Goal: Task Accomplishment & Management: Manage account settings

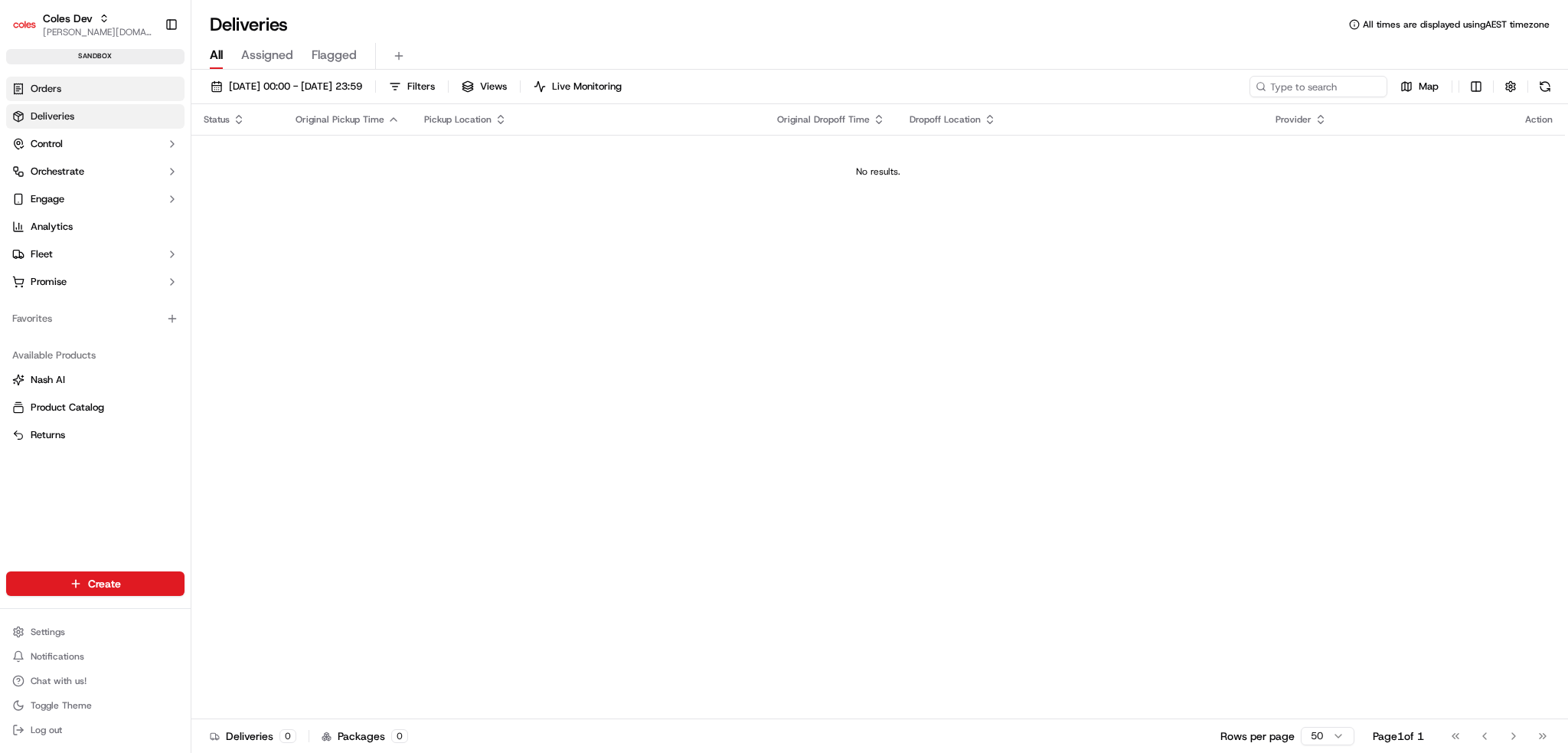
click at [38, 85] on span "Orders" at bounding box center [47, 88] width 31 height 14
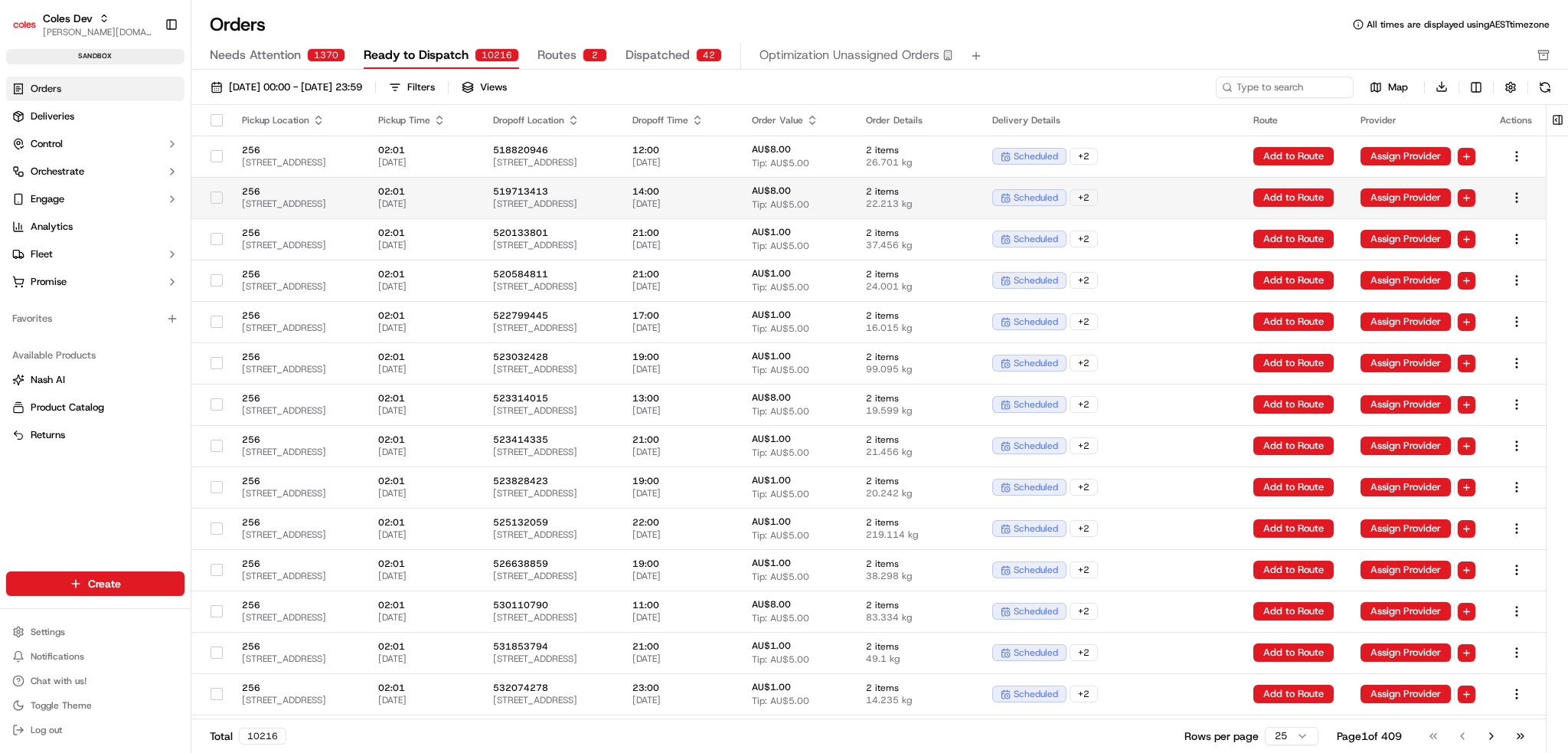
click at [426, 217] on td "02:01 [DATE]" at bounding box center [423, 198] width 115 height 42
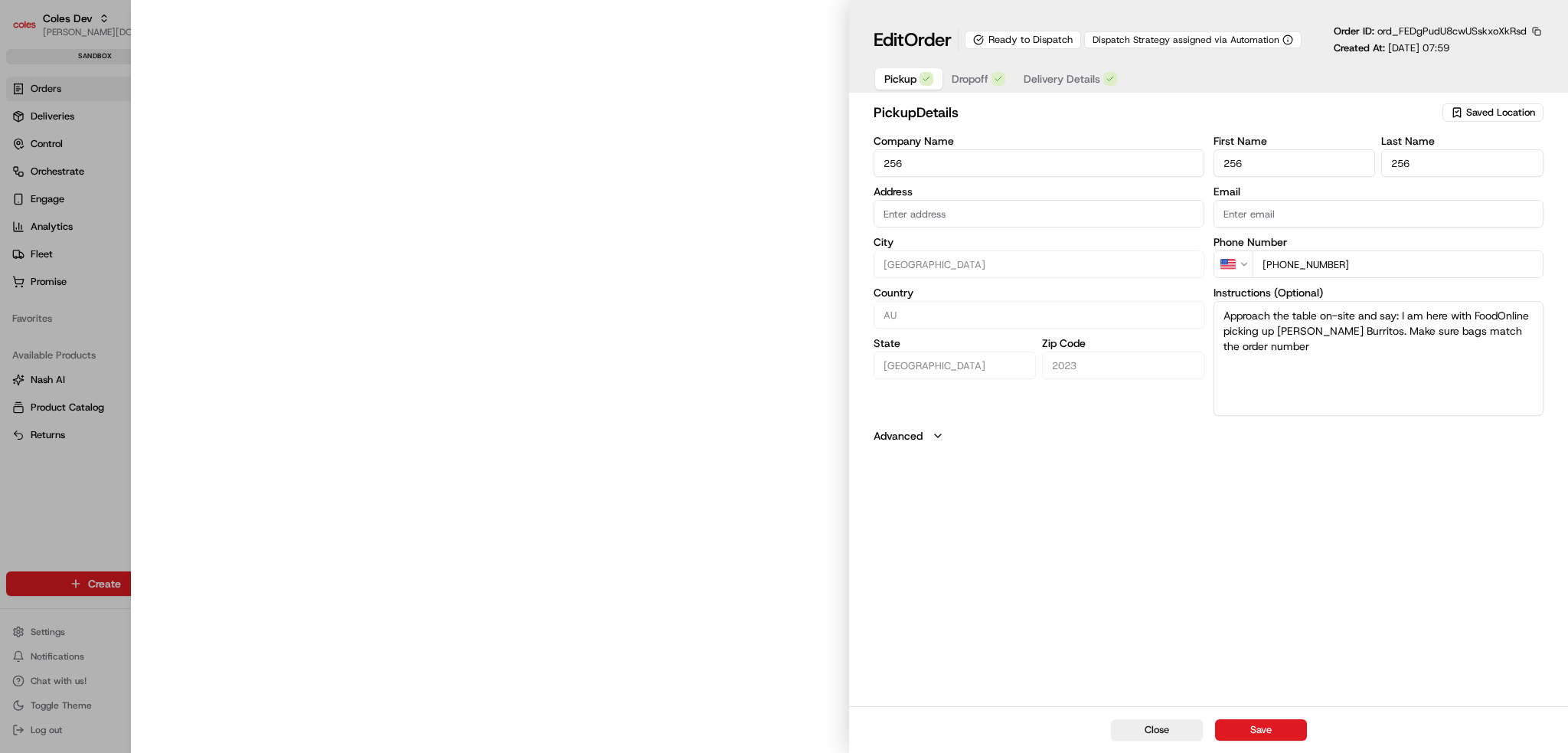
type input "[STREET_ADDRESS]"
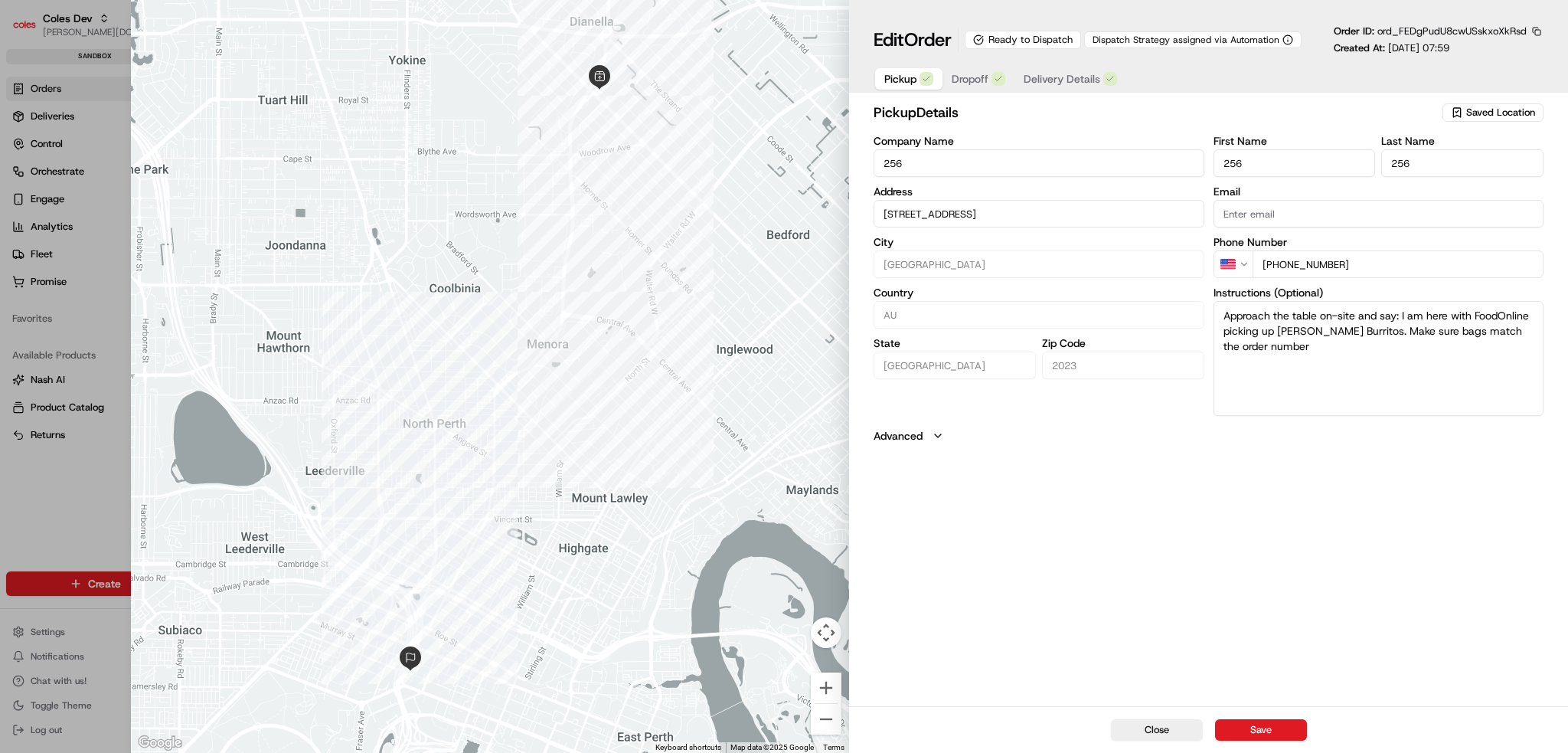
drag, startPoint x: 1158, startPoint y: 737, endPoint x: 753, endPoint y: 247, distance: 635.7
click at [1158, 737] on button "Close" at bounding box center [1157, 730] width 92 height 21
type input "+1"
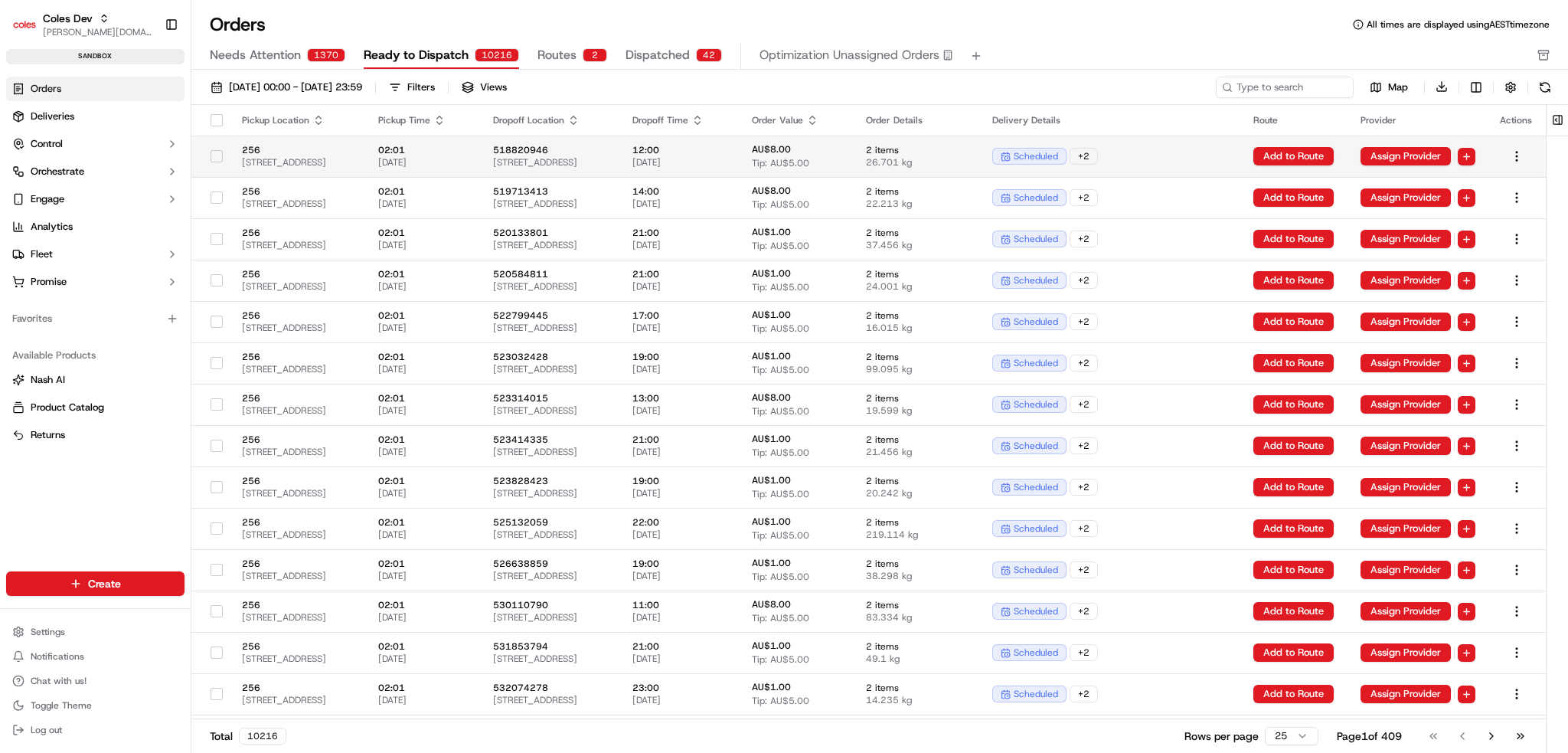
click at [208, 158] on div at bounding box center [217, 156] width 26 height 25
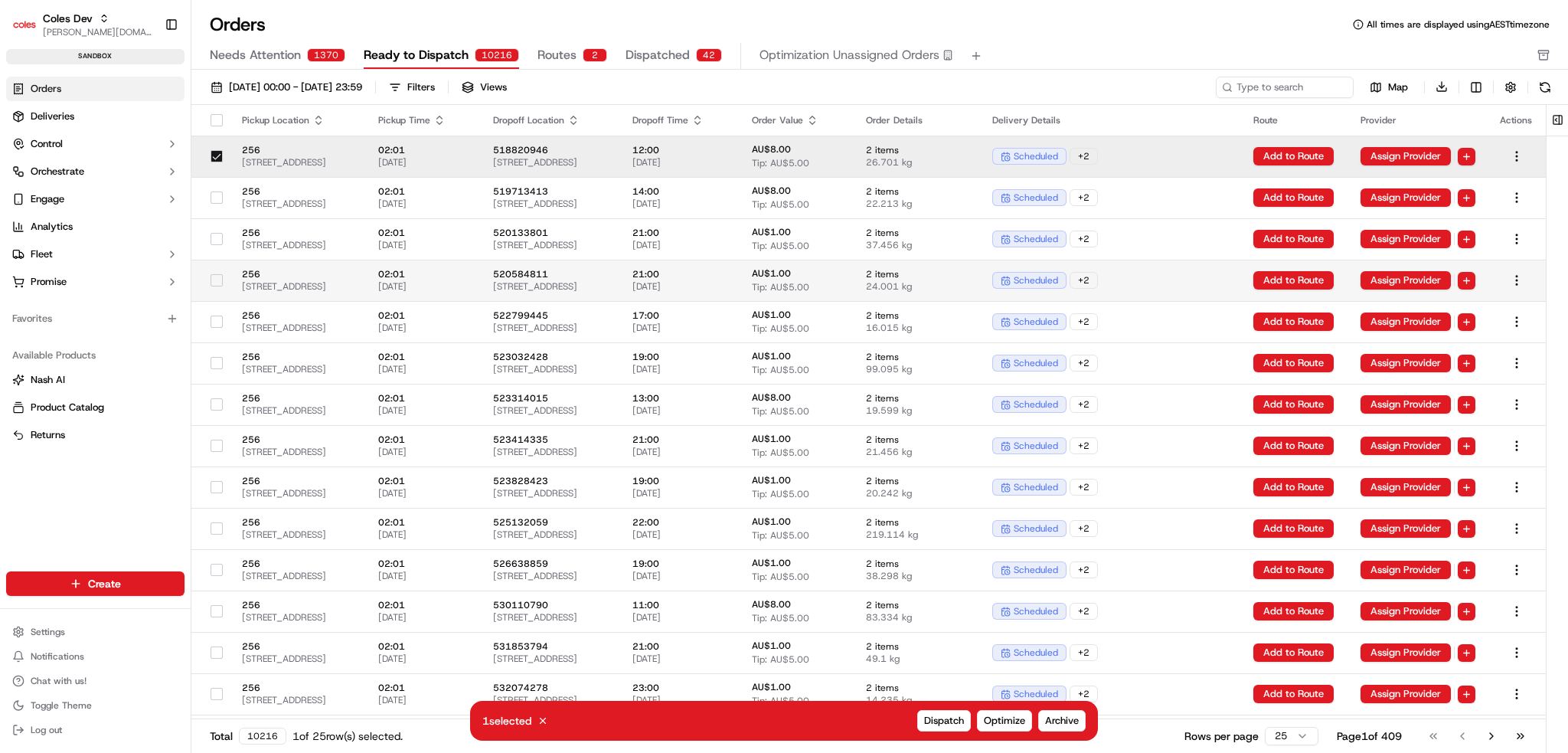
click at [211, 279] on button "button" at bounding box center [216, 280] width 12 height 12
click at [194, 373] on td at bounding box center [211, 363] width 38 height 42
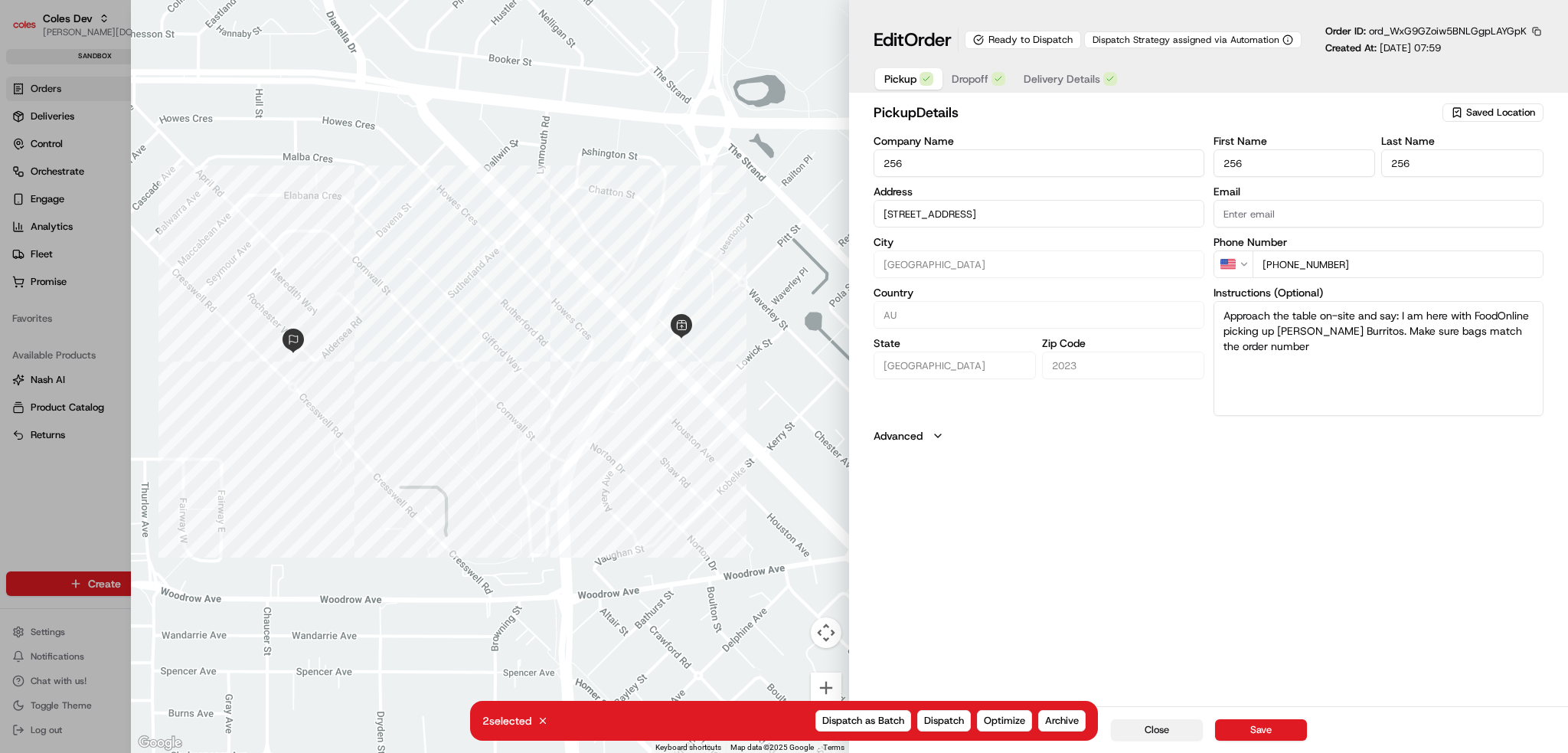
click at [1160, 736] on button "Close" at bounding box center [1157, 730] width 92 height 21
type input "+1"
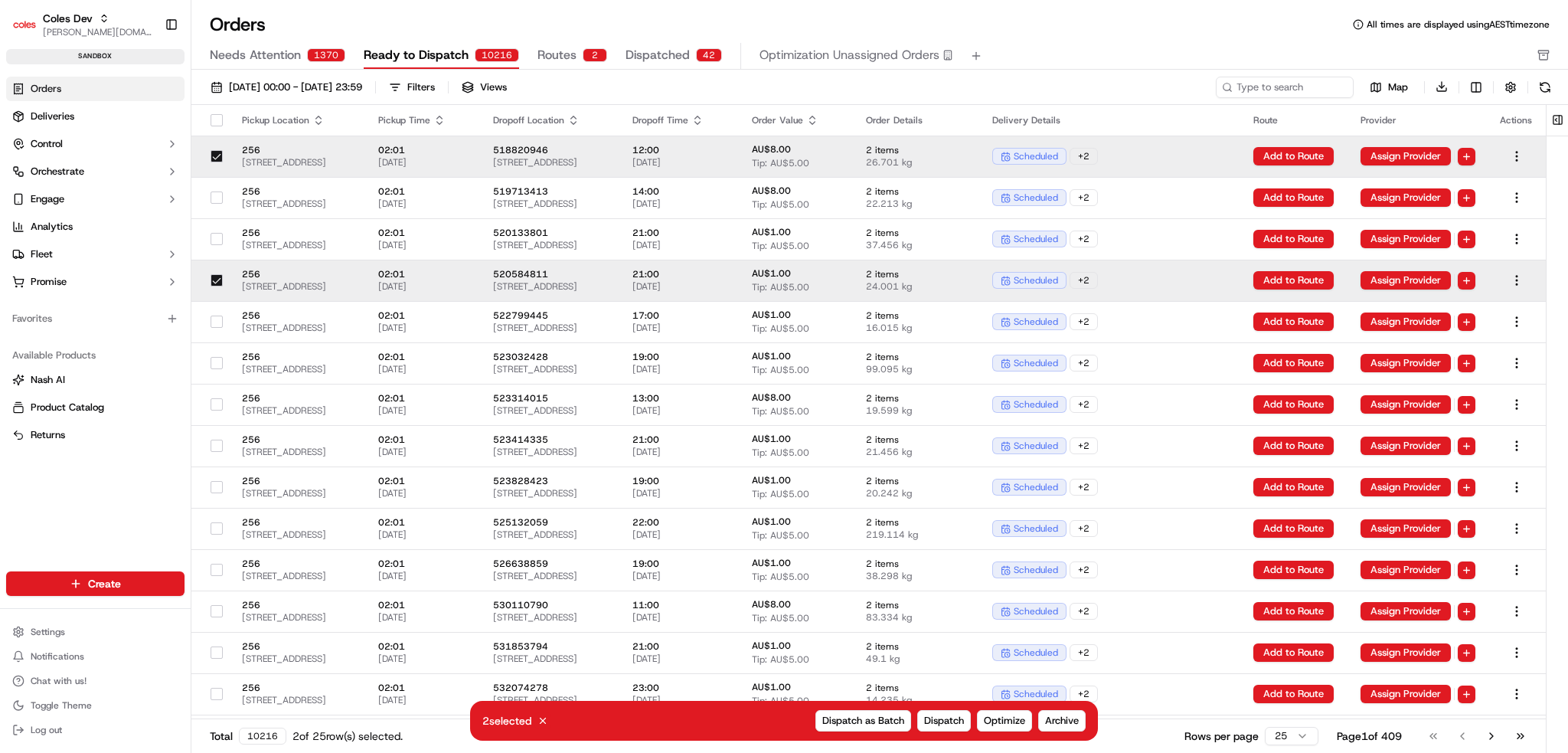
click at [209, 275] on div at bounding box center [217, 280] width 26 height 25
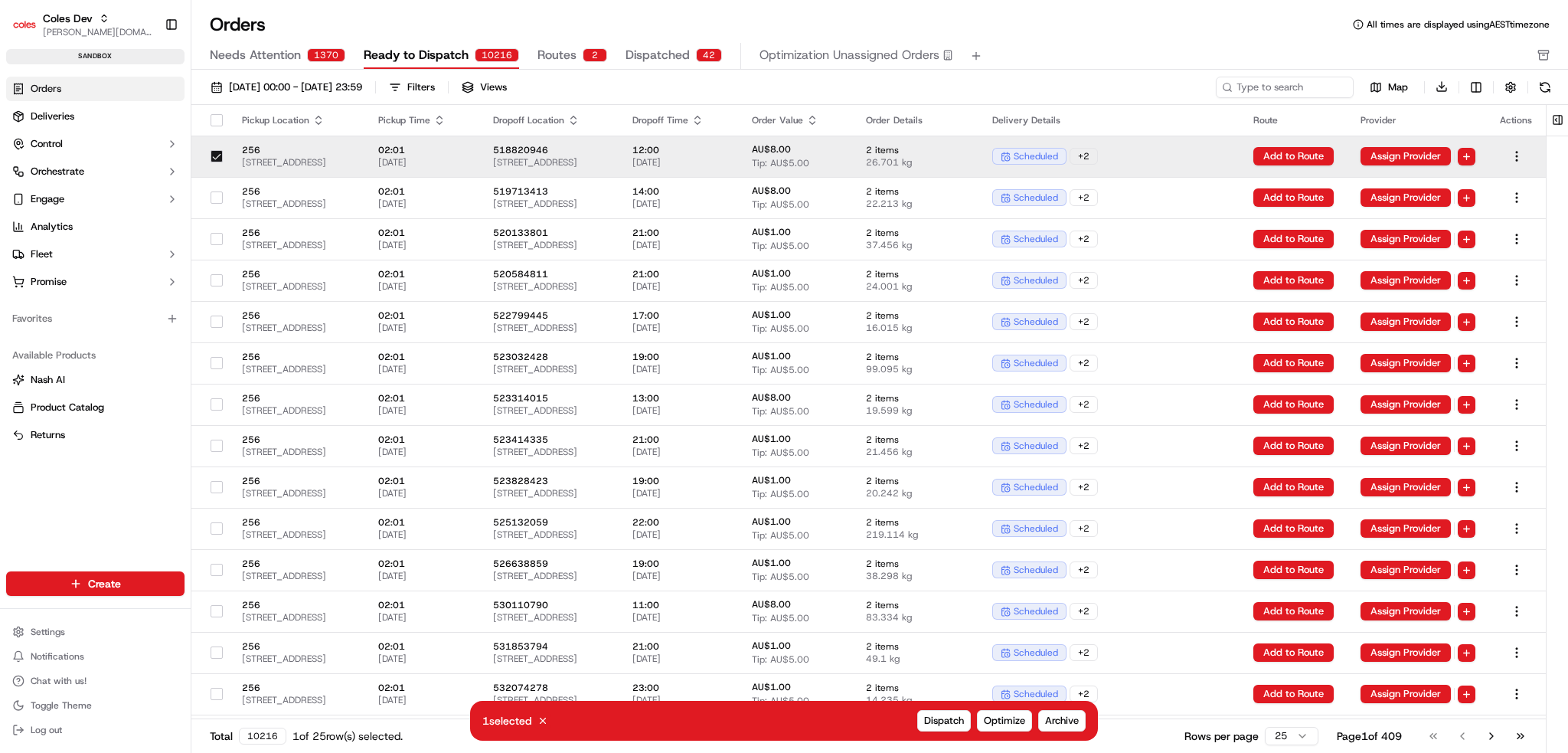
click at [211, 154] on button "button" at bounding box center [216, 156] width 12 height 12
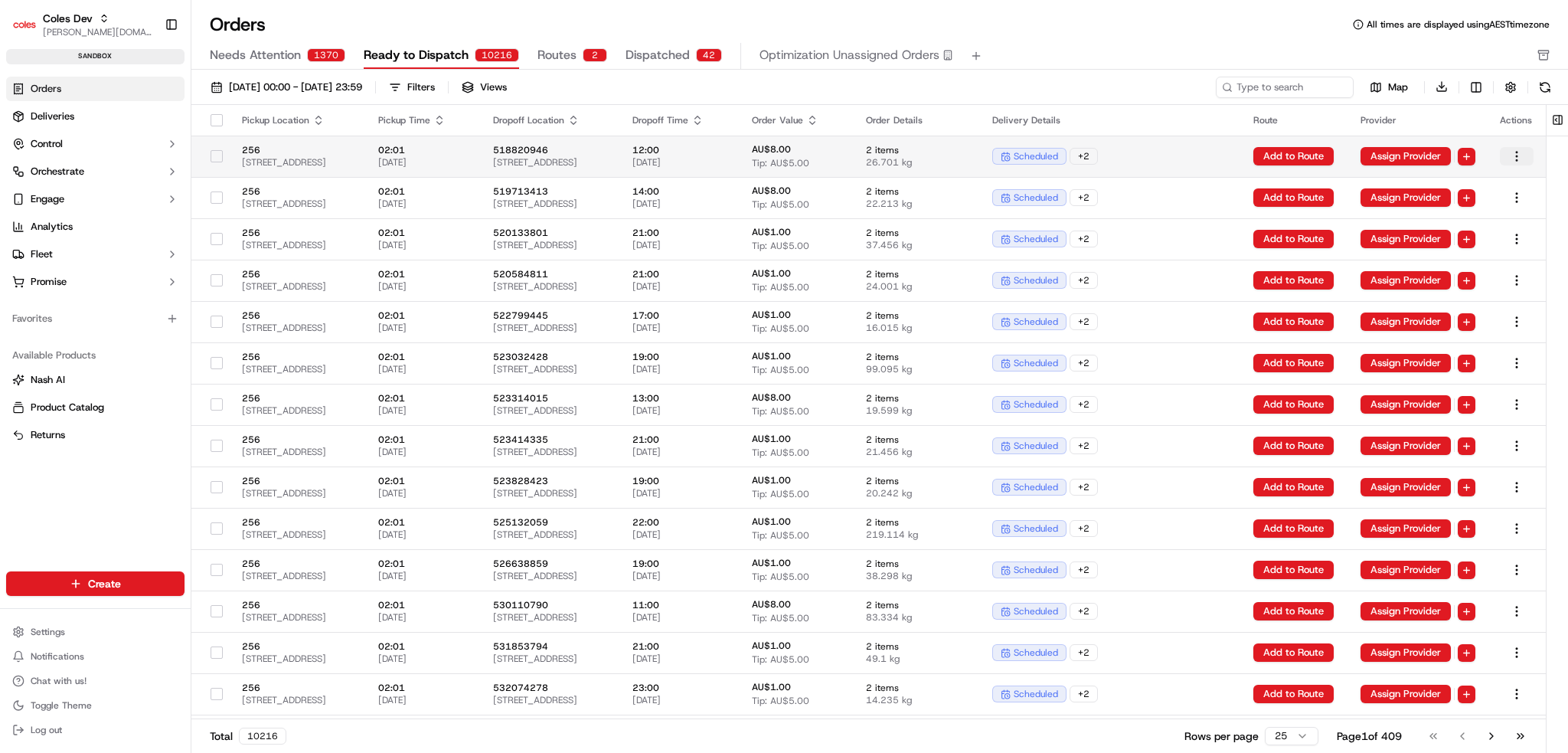
click at [1522, 152] on html "Coles Dev [PERSON_NAME][DOMAIN_NAME][EMAIL_ADDRESS][PERSON_NAME][DOMAIN_NAME] T…" at bounding box center [784, 376] width 1568 height 753
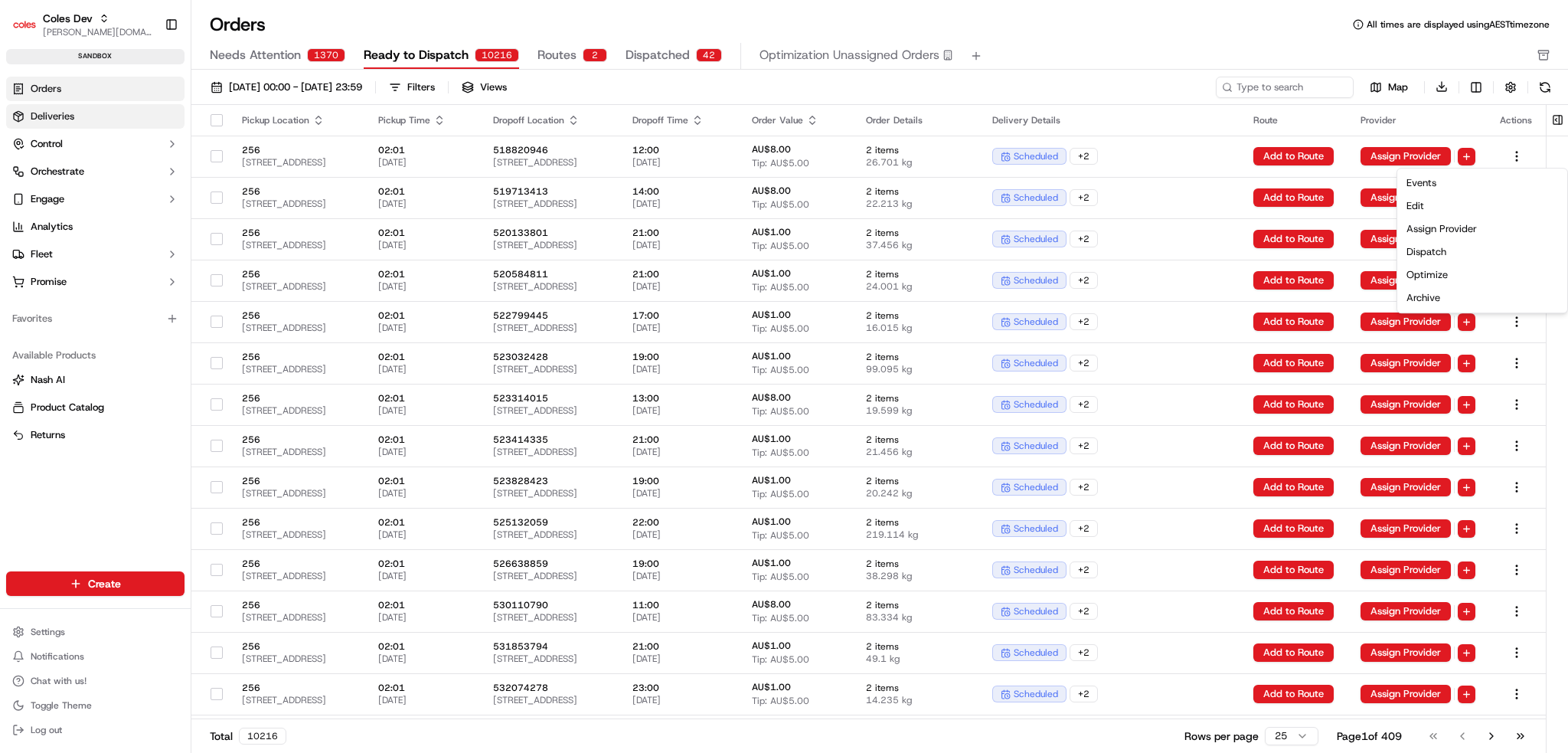
click at [42, 109] on html "Coles Dev [PERSON_NAME][DOMAIN_NAME][EMAIL_ADDRESS][PERSON_NAME][DOMAIN_NAME] T…" at bounding box center [784, 376] width 1568 height 753
click at [42, 109] on span "Deliveries" at bounding box center [52, 116] width 43 height 14
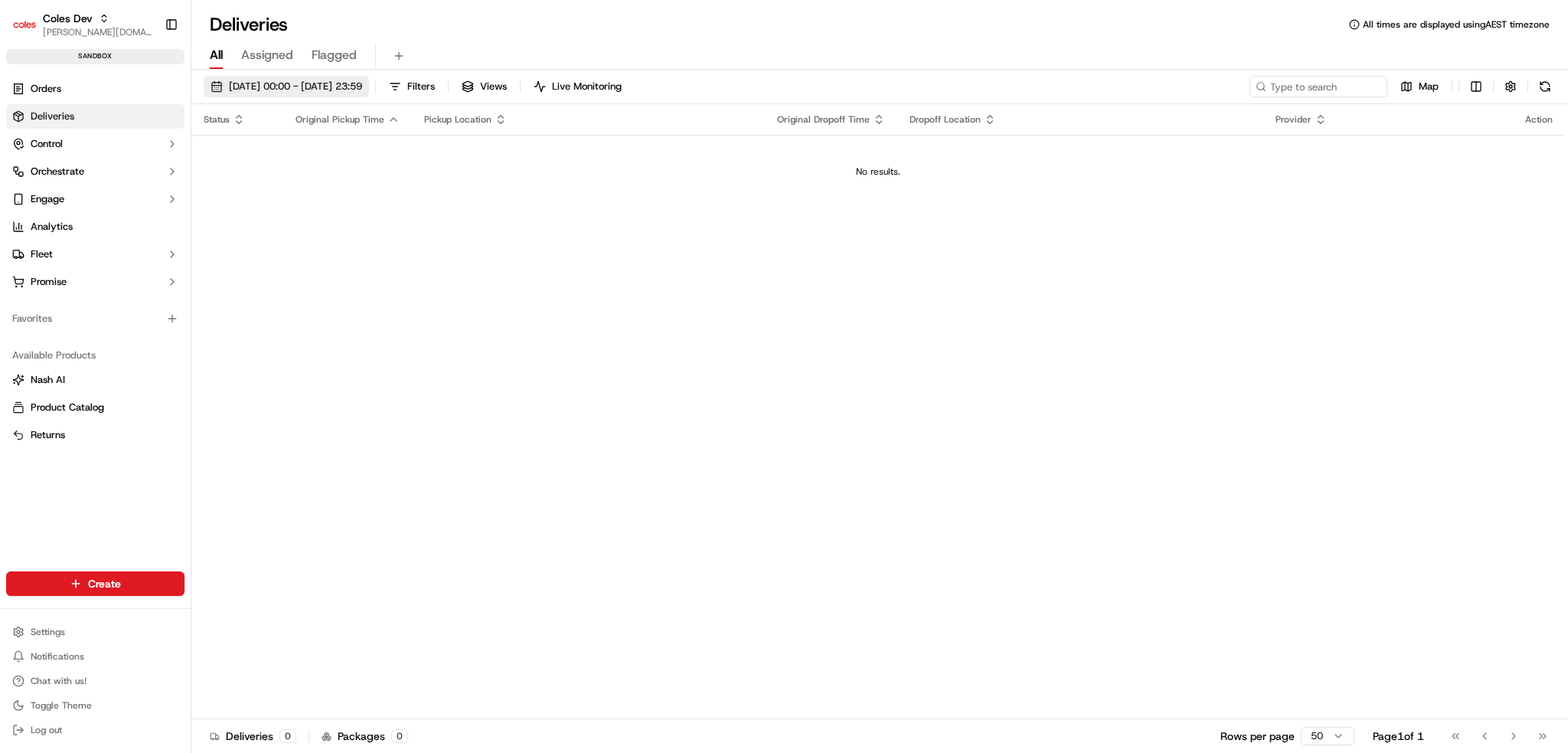
click at [352, 87] on span "[DATE] 00:00 - [DATE] 23:59" at bounding box center [295, 87] width 133 height 14
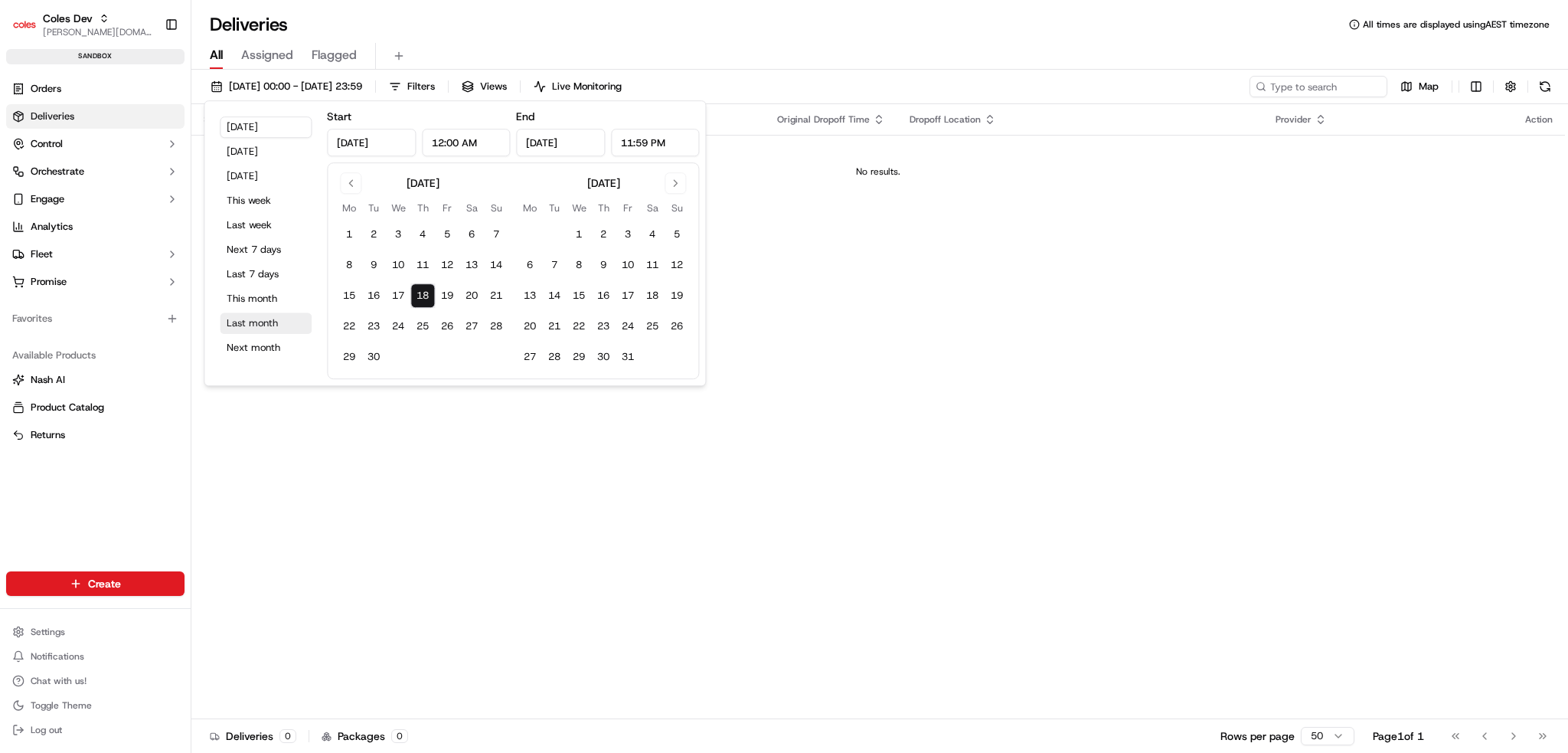
click at [279, 323] on button "Last month" at bounding box center [265, 323] width 92 height 21
type input "[DATE]"
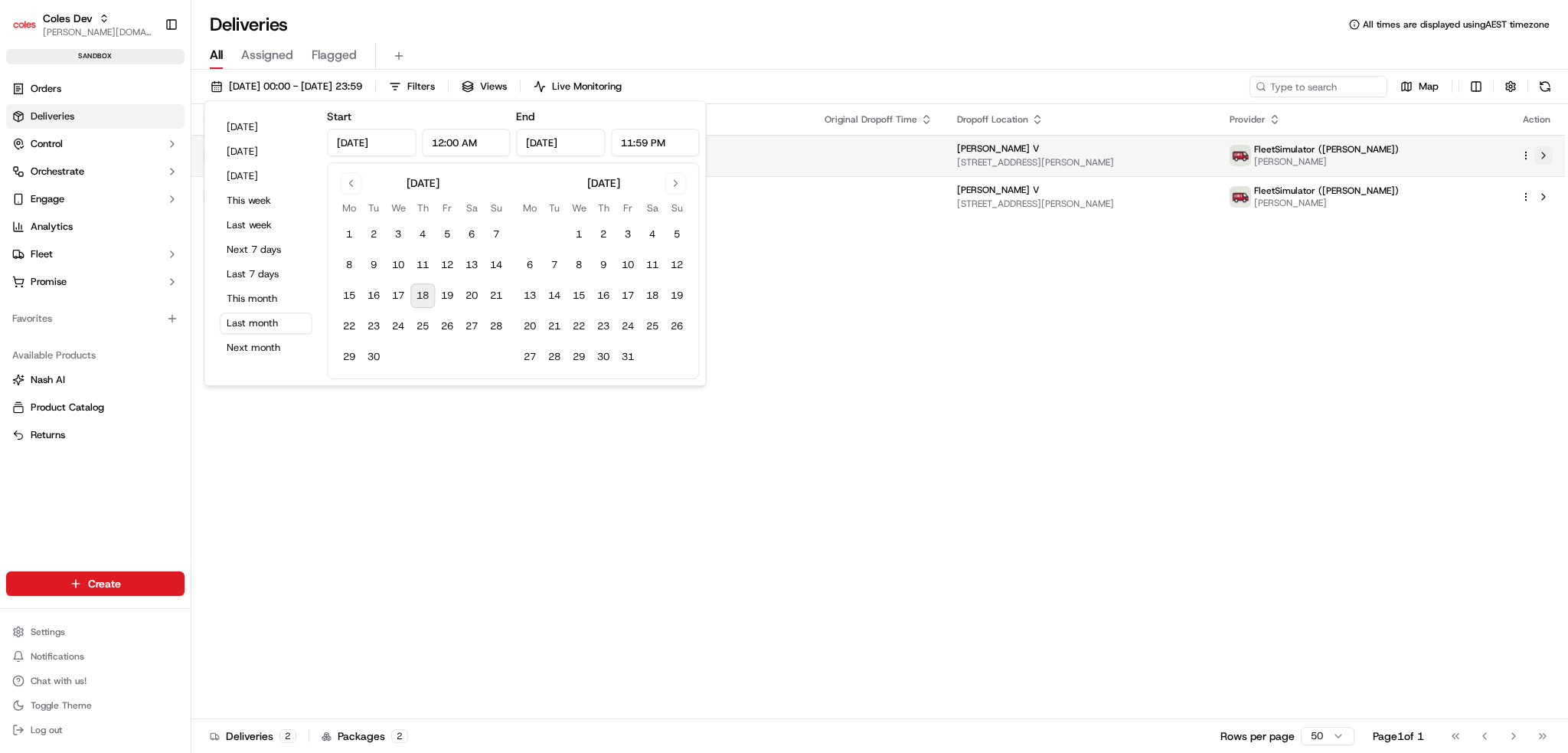
click at [1537, 162] on button at bounding box center [1544, 155] width 19 height 19
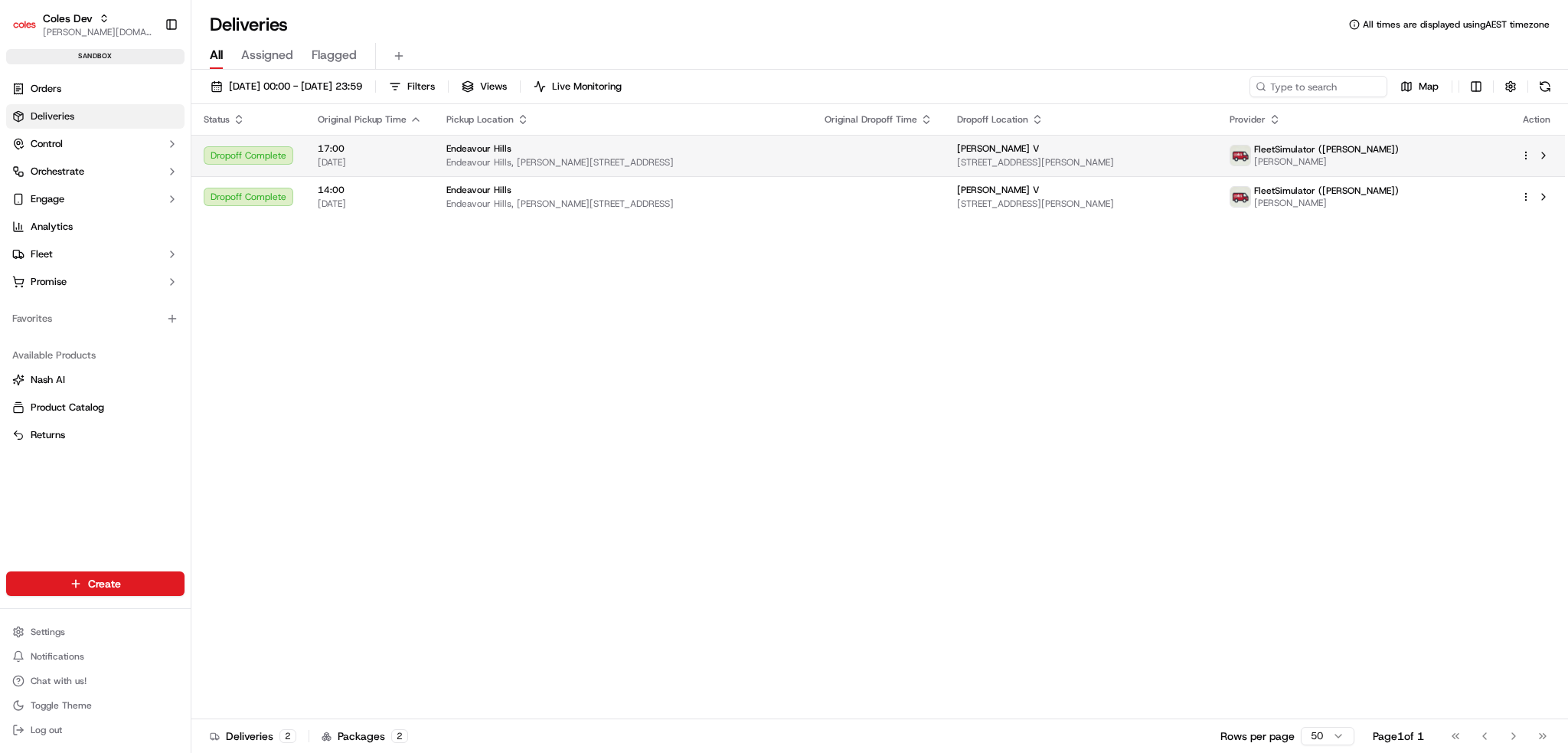
click at [1521, 154] on html "Coles Dev [PERSON_NAME][DOMAIN_NAME][EMAIL_ADDRESS][PERSON_NAME][DOMAIN_NAME] T…" at bounding box center [784, 376] width 1568 height 753
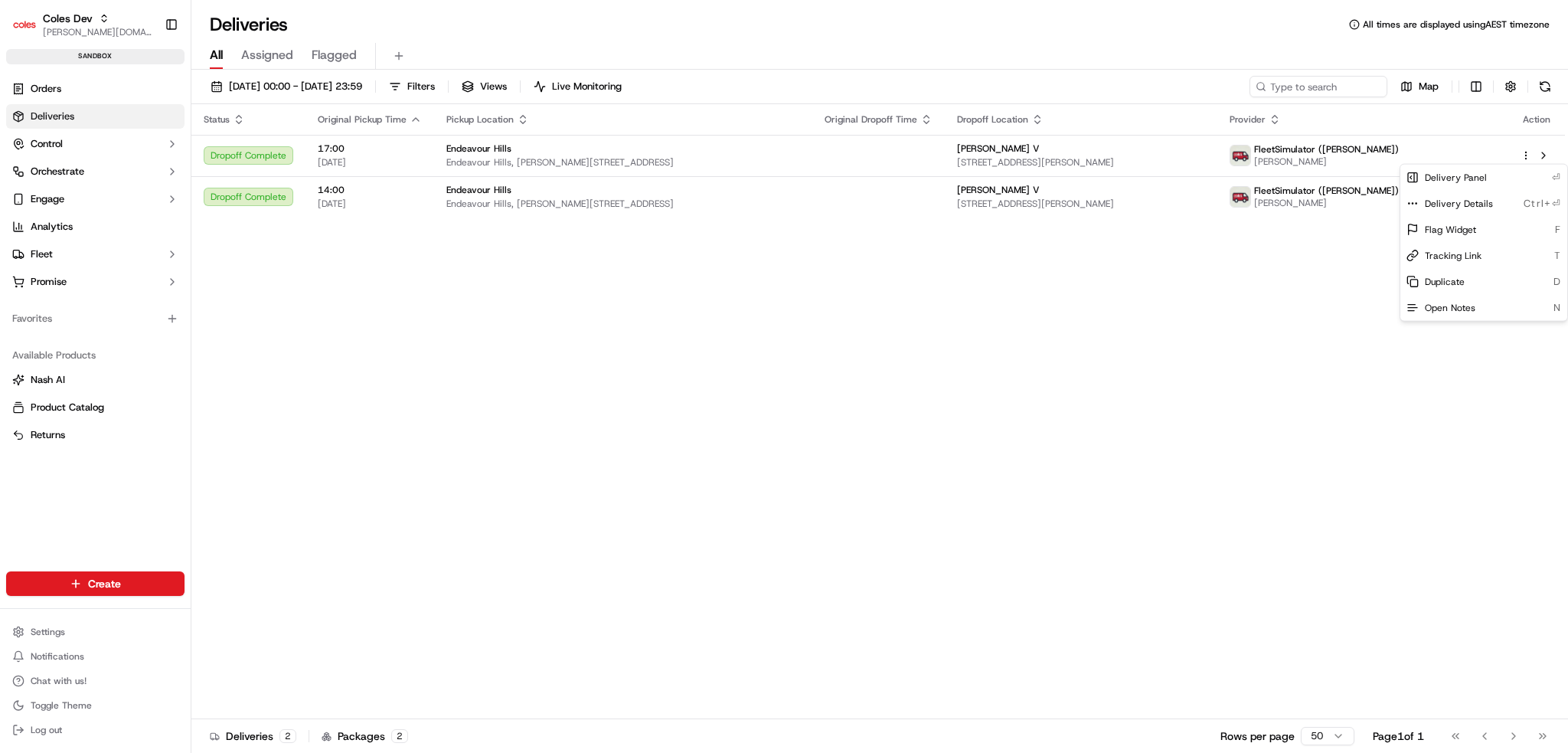
click at [386, 160] on html "Coles Dev [PERSON_NAME][DOMAIN_NAME][EMAIL_ADDRESS][PERSON_NAME][DOMAIN_NAME] T…" at bounding box center [784, 376] width 1568 height 753
click at [386, 160] on span "[DATE]" at bounding box center [370, 162] width 104 height 12
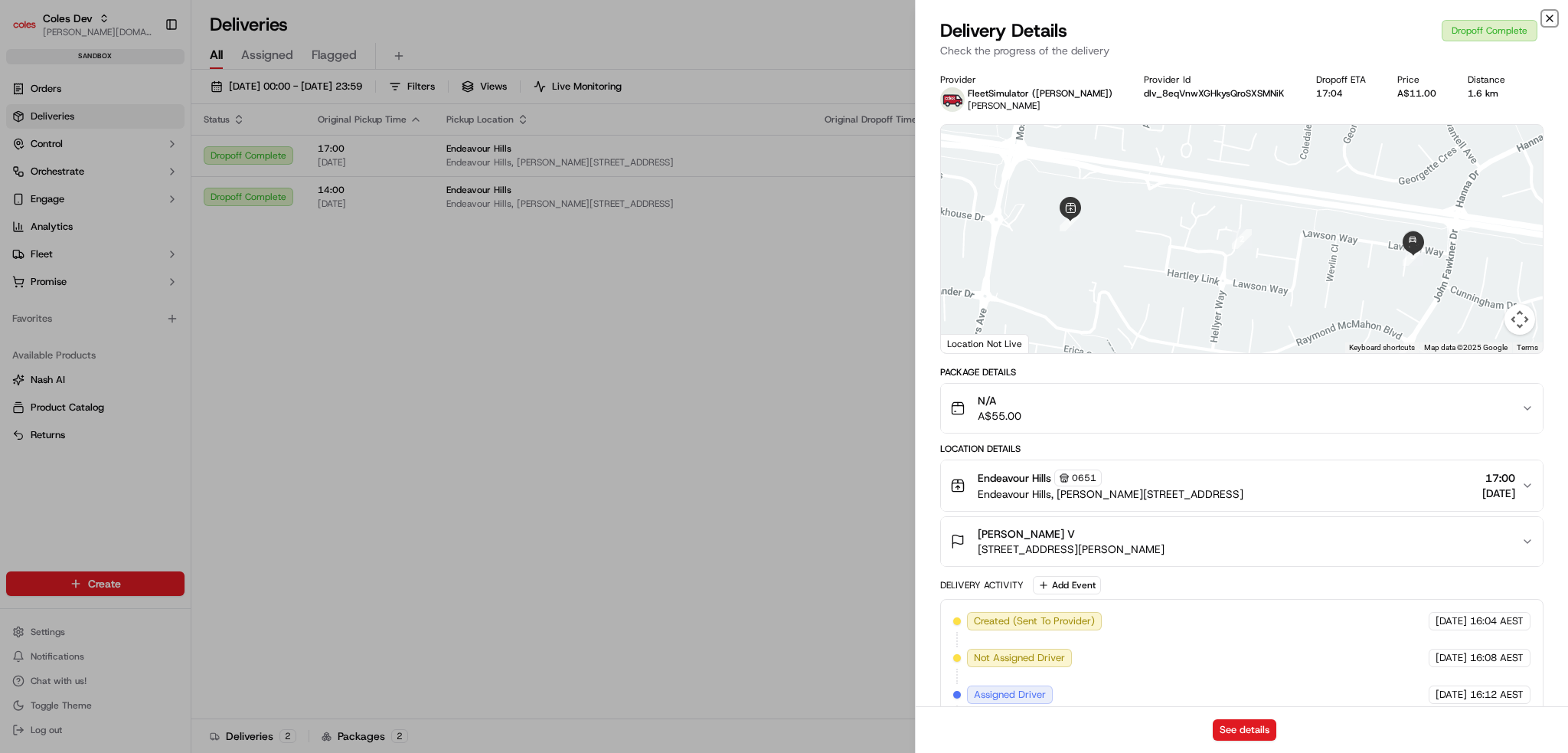
click at [1550, 20] on icon "button" at bounding box center [1549, 18] width 12 height 12
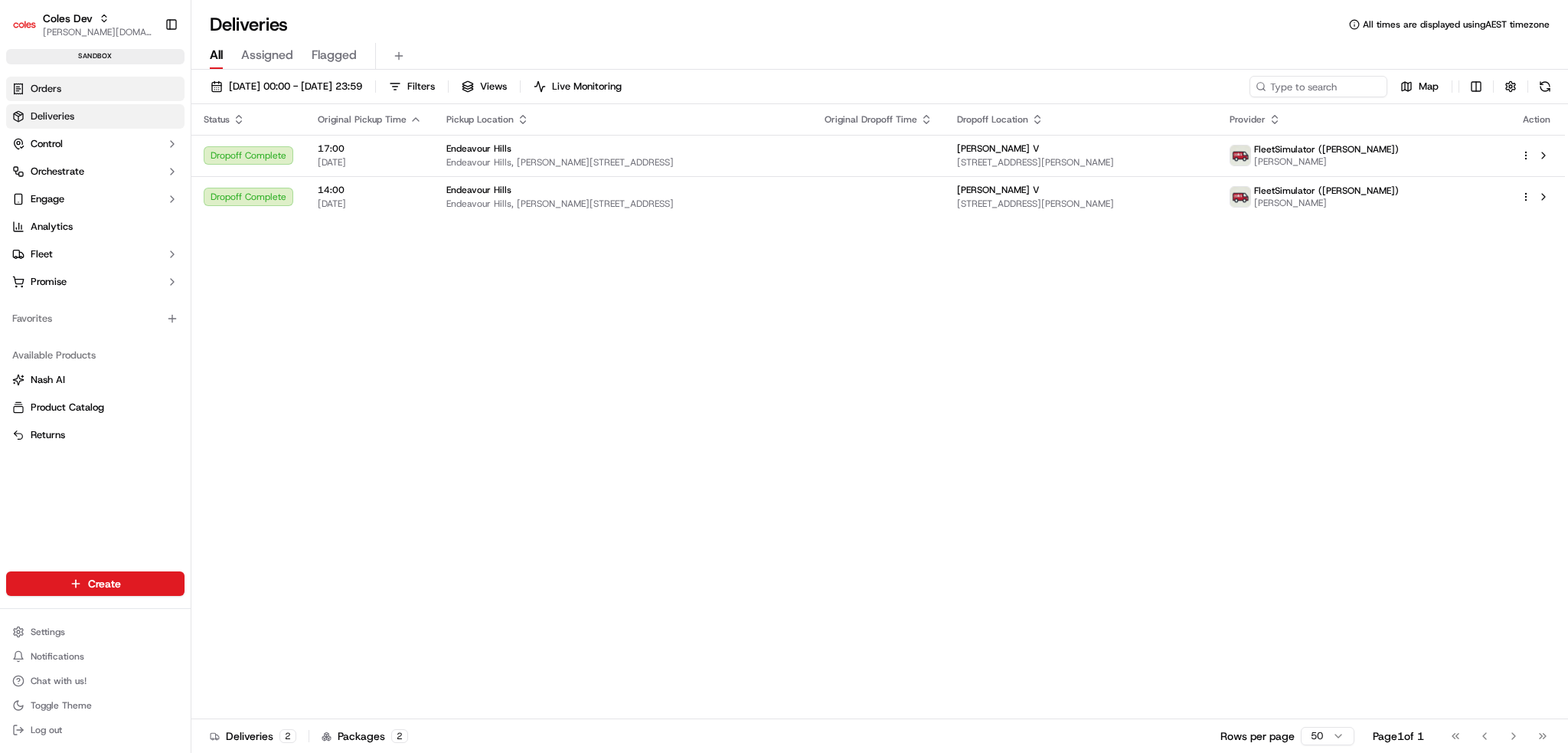
click at [87, 100] on link "Orders" at bounding box center [96, 89] width 179 height 25
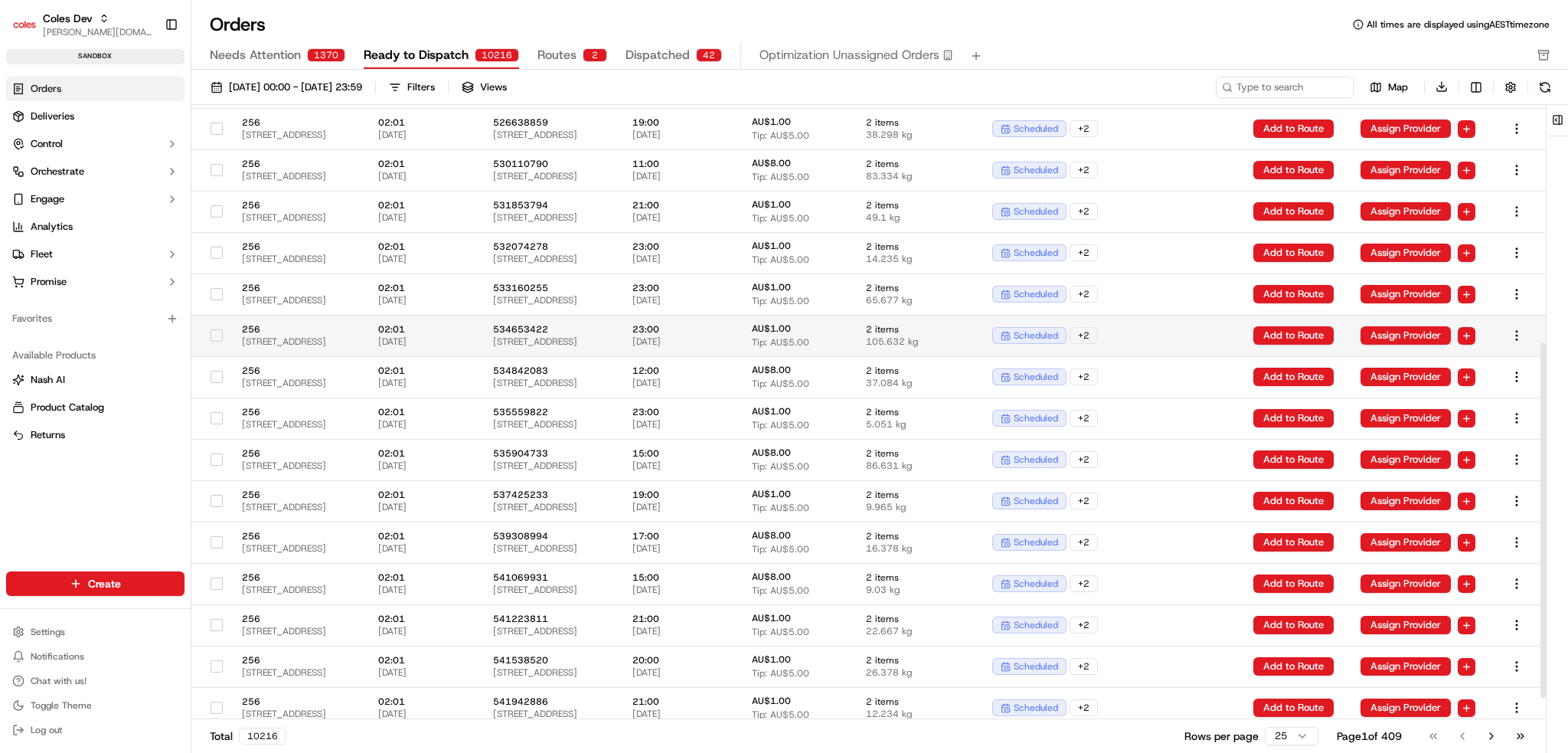
scroll to position [450, 0]
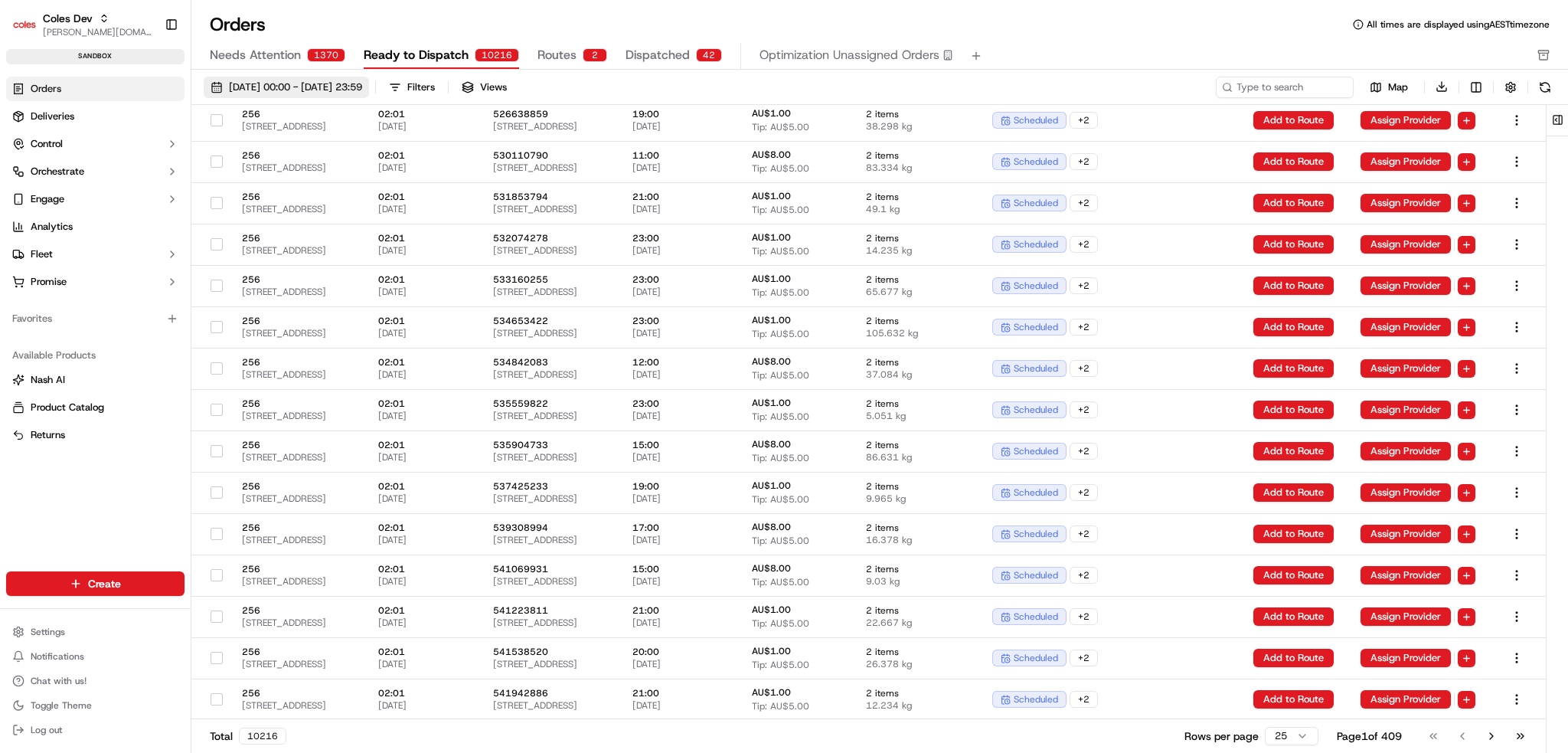
click at [362, 88] on span "[DATE] 00:00 - [DATE] 23:59" at bounding box center [295, 87] width 133 height 14
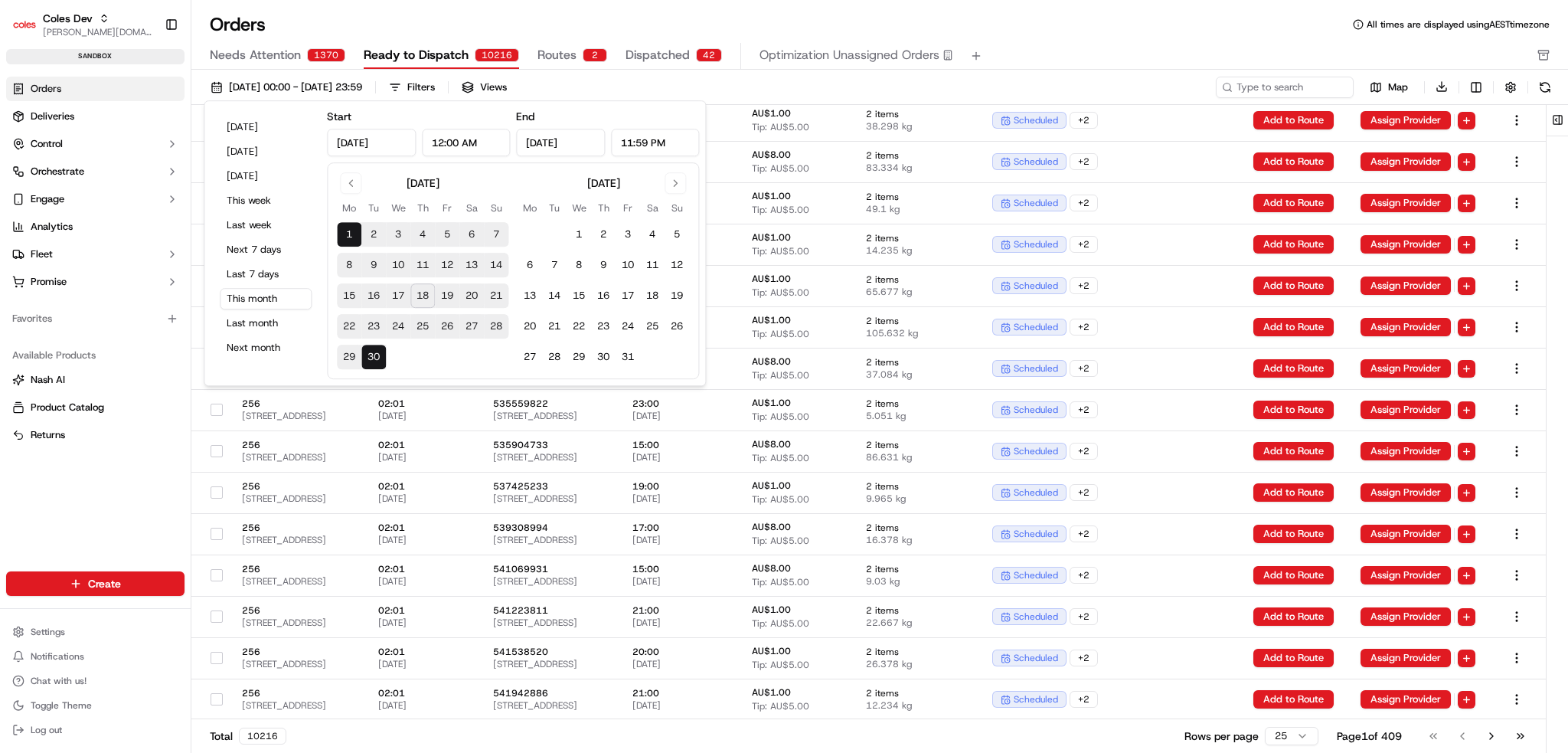
click at [1093, 29] on div "Orders All times are displayed using AEST timezone" at bounding box center [880, 25] width 1377 height 25
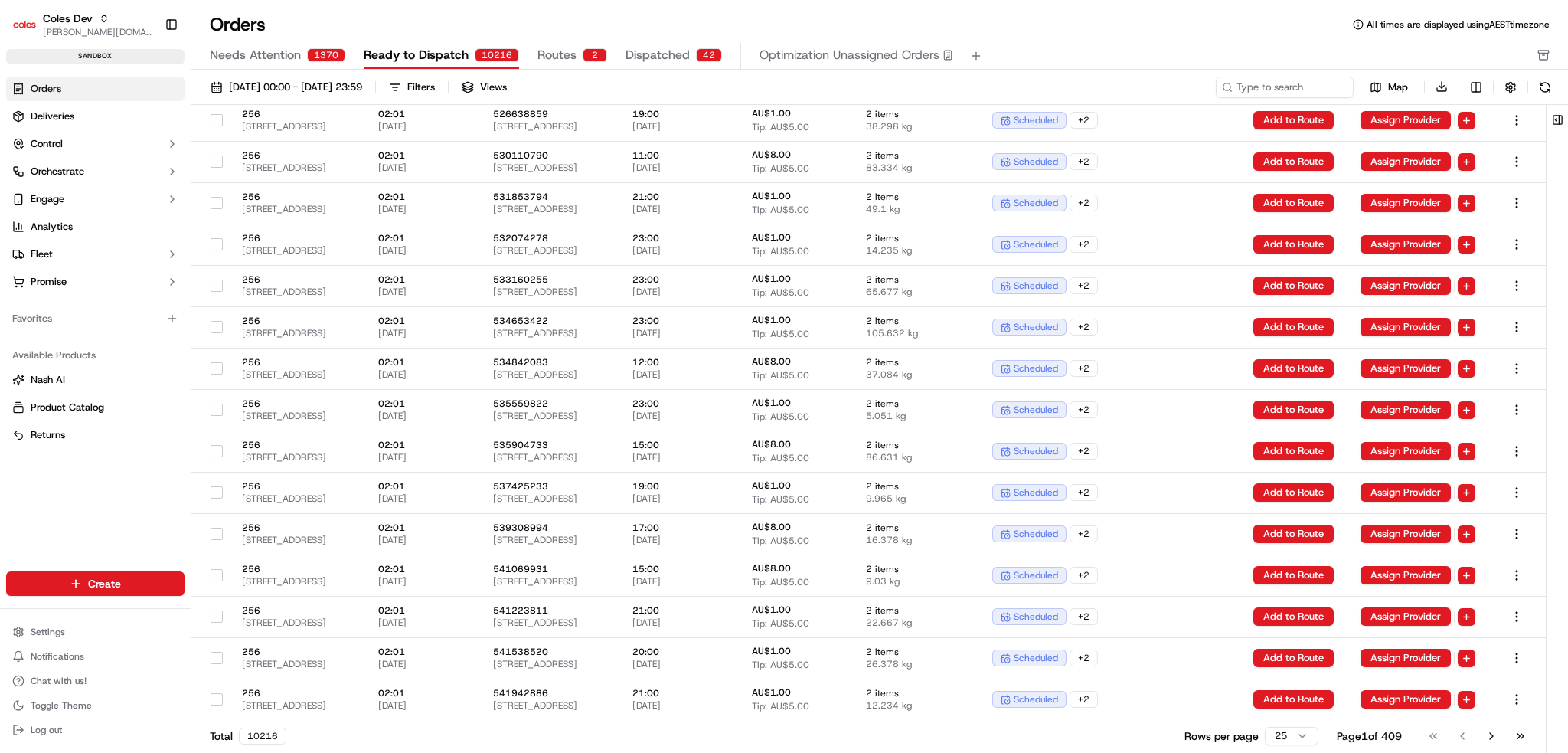
click at [551, 60] on span "Routes" at bounding box center [557, 55] width 39 height 19
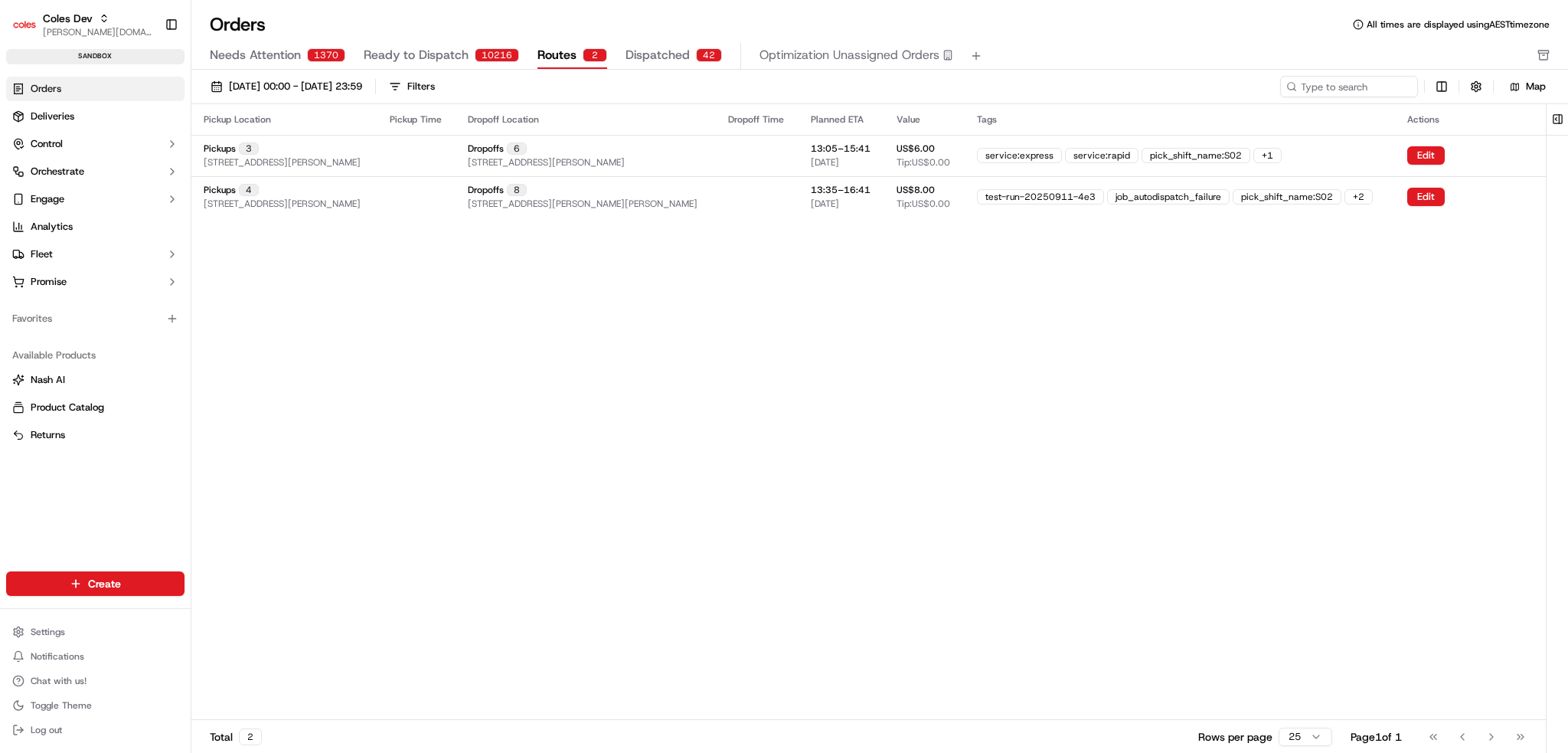
click at [417, 56] on span "Ready to Dispatch" at bounding box center [416, 55] width 105 height 19
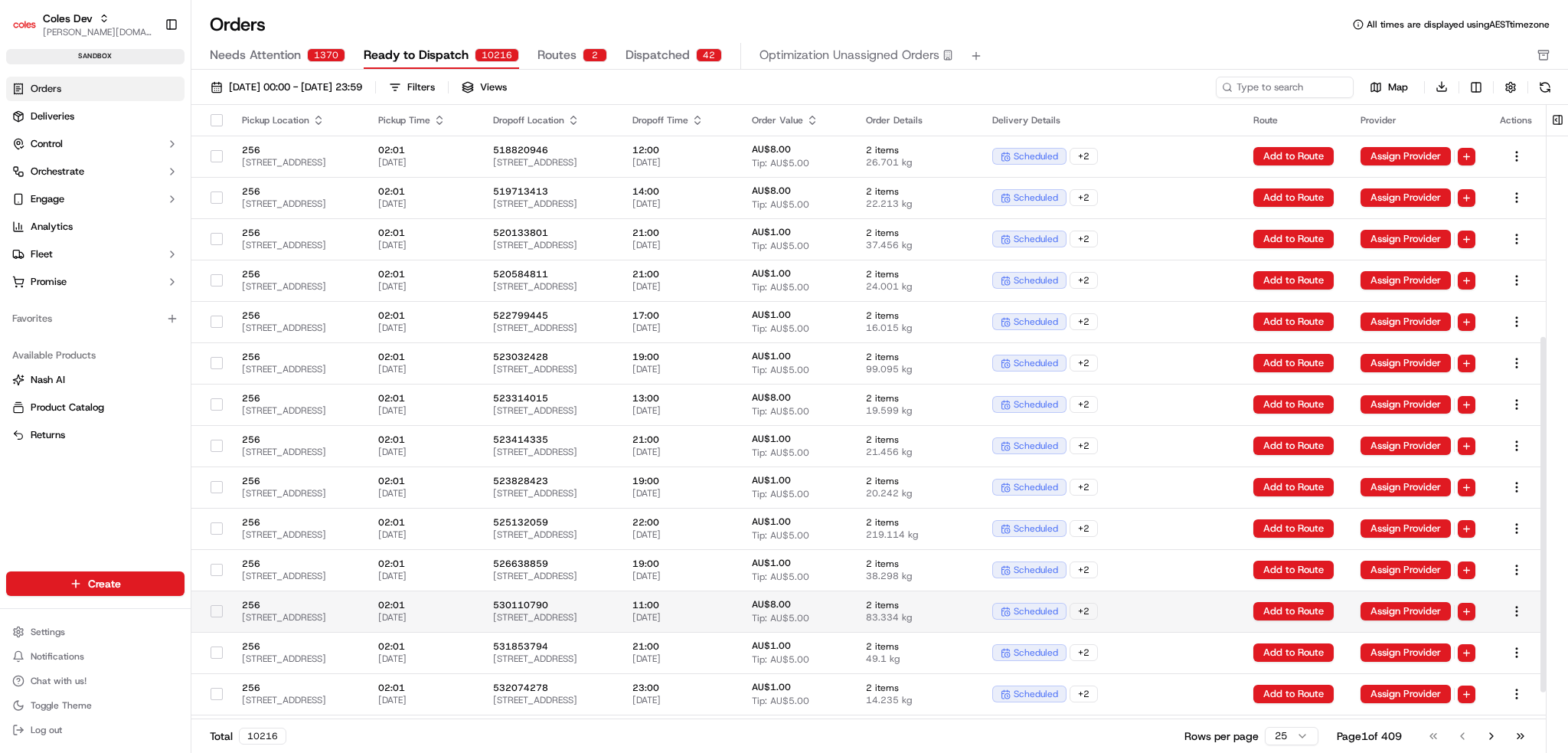
scroll to position [450, 0]
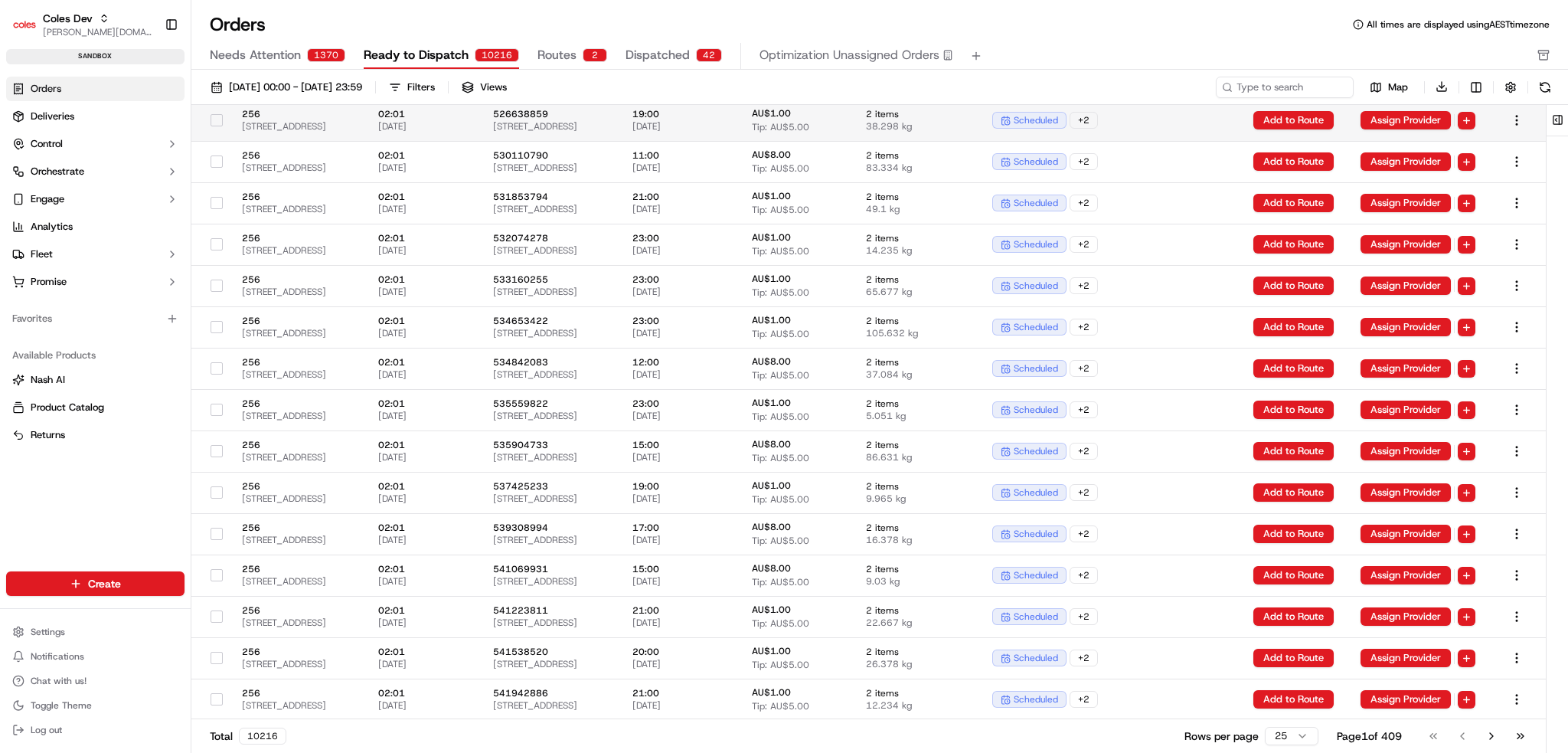
click at [608, 117] on span "526638859" at bounding box center [550, 114] width 115 height 12
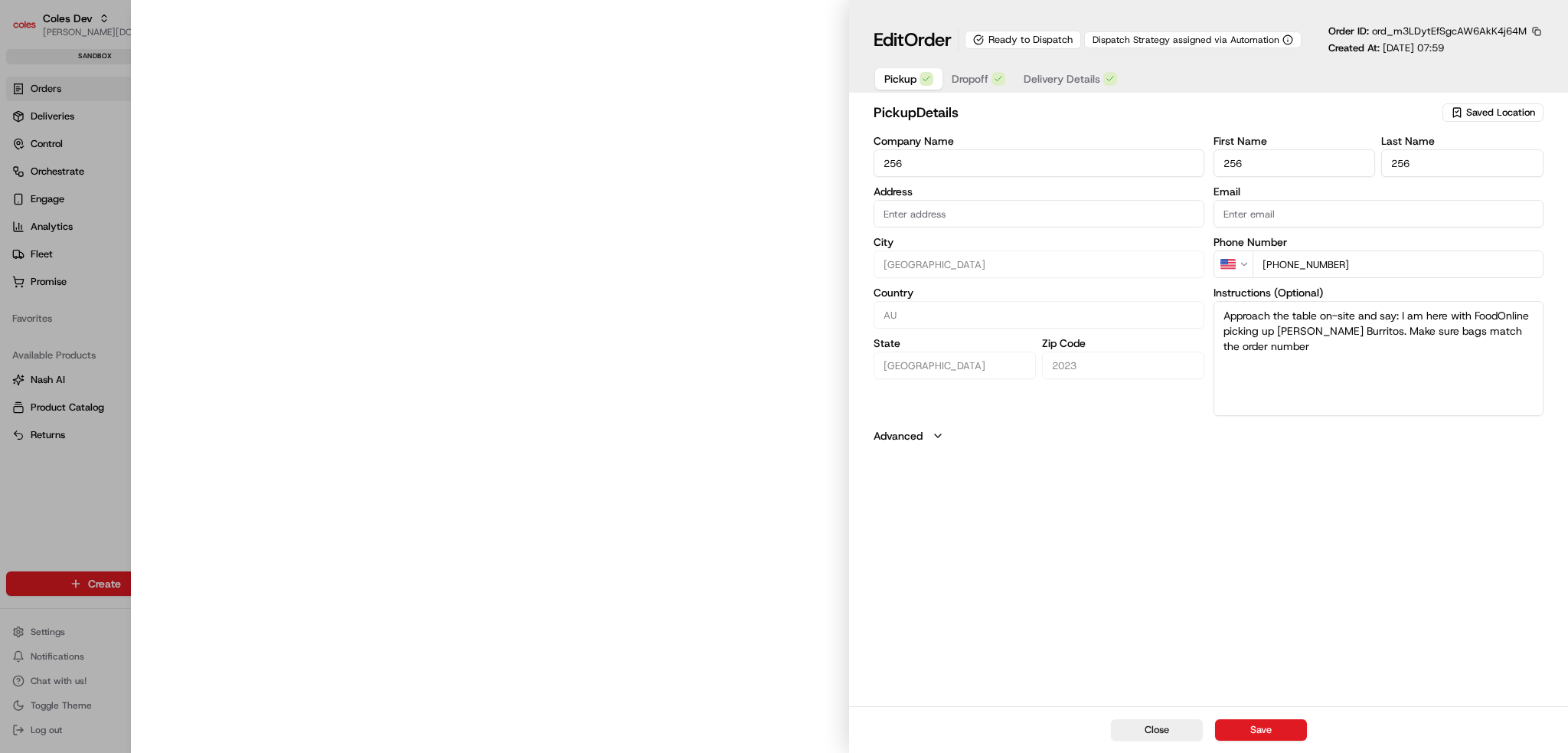
type input "[STREET_ADDRESS]"
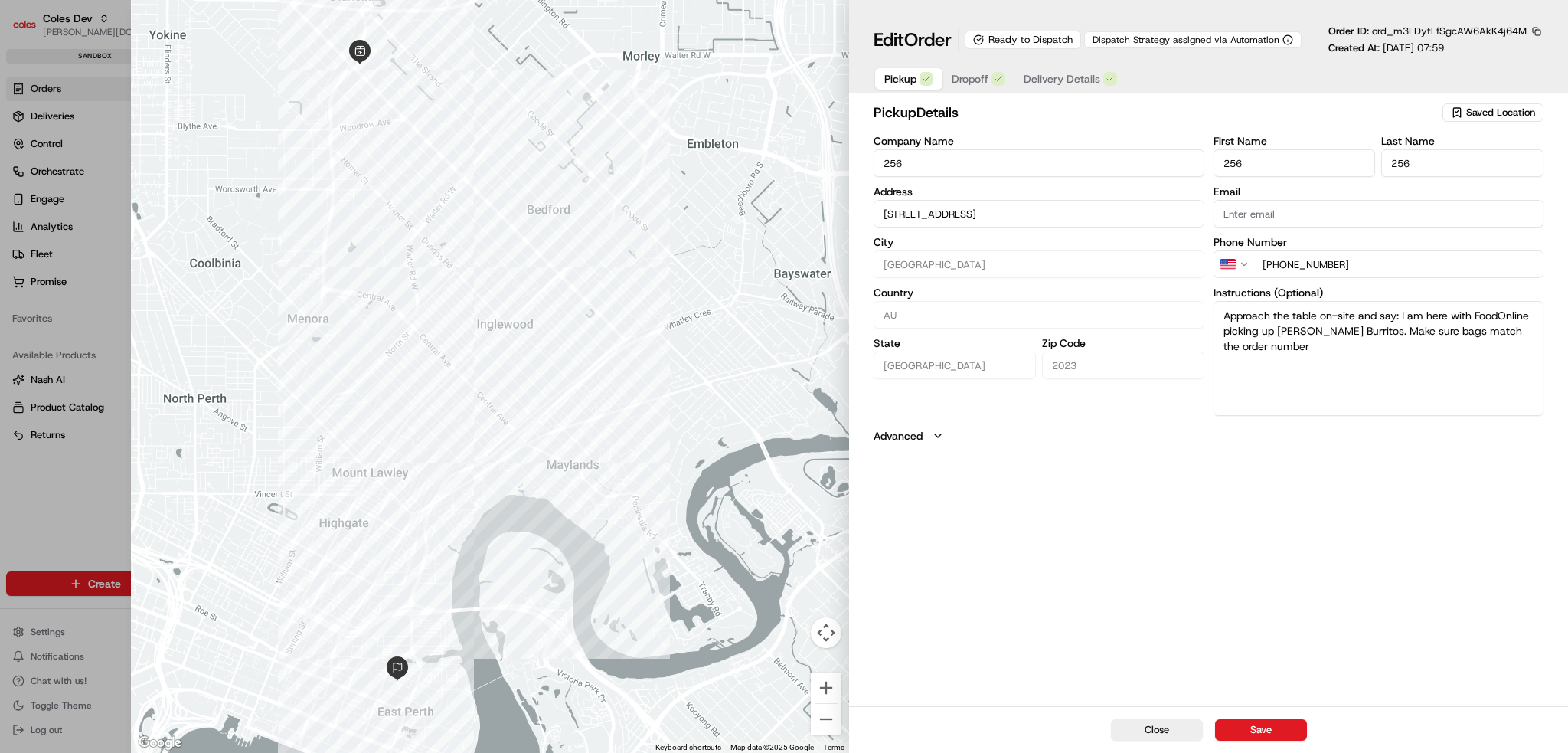
click at [91, 21] on div at bounding box center [784, 376] width 1568 height 753
type input "+1"
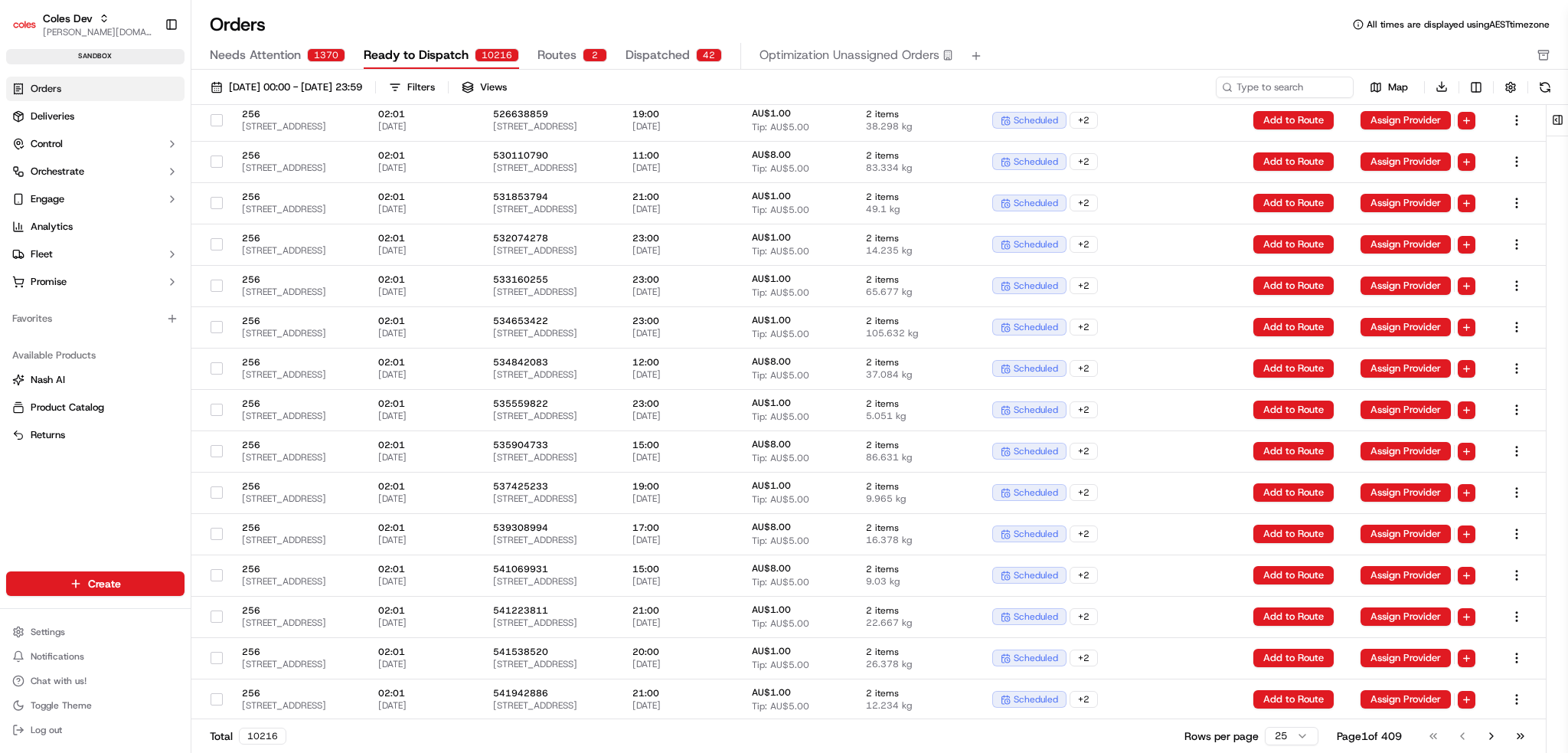
click at [80, 21] on span "Coles Dev" at bounding box center [68, 18] width 50 height 16
click at [1517, 106] on td at bounding box center [1517, 120] width 58 height 42
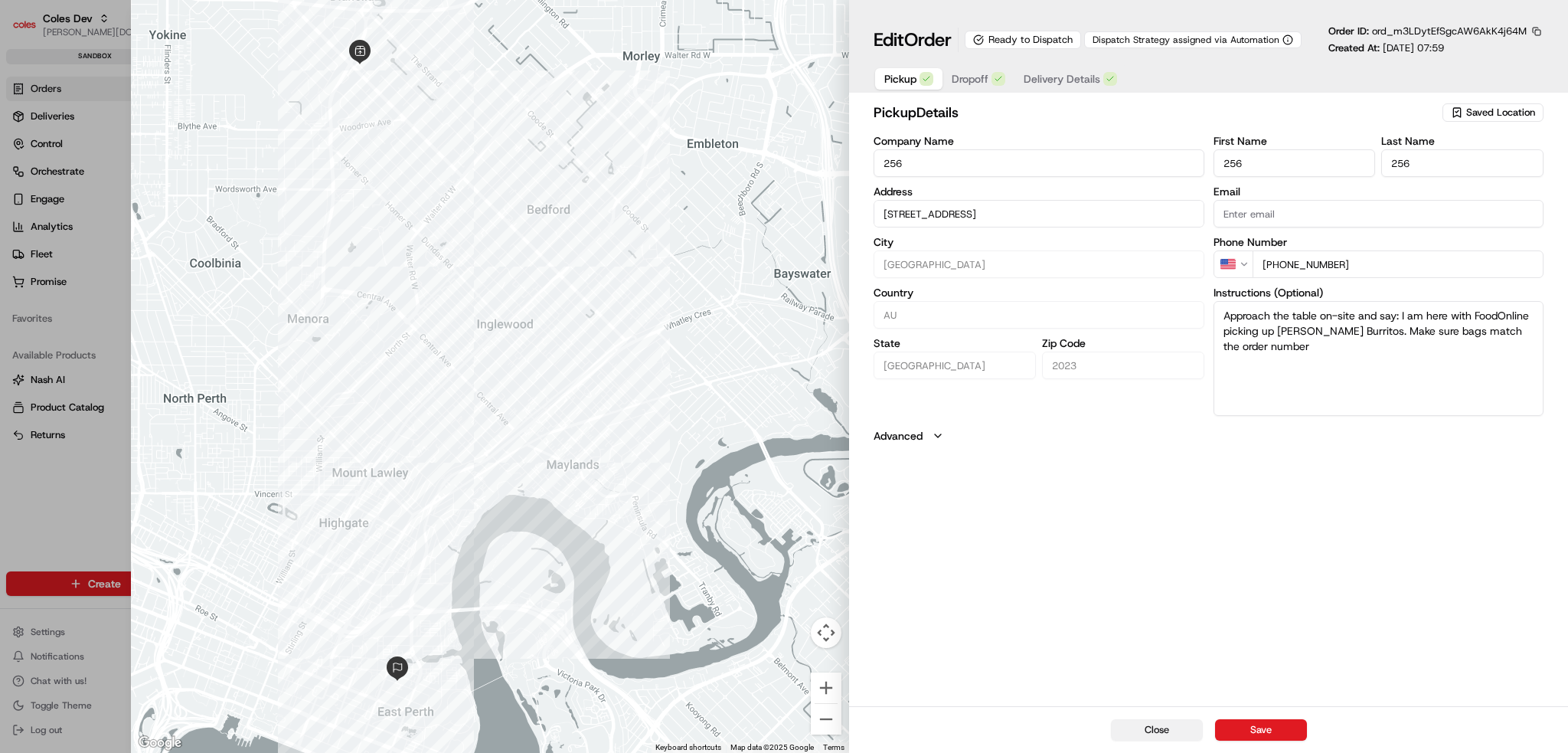
click at [1148, 728] on button "Close" at bounding box center [1157, 730] width 92 height 21
type input "+1"
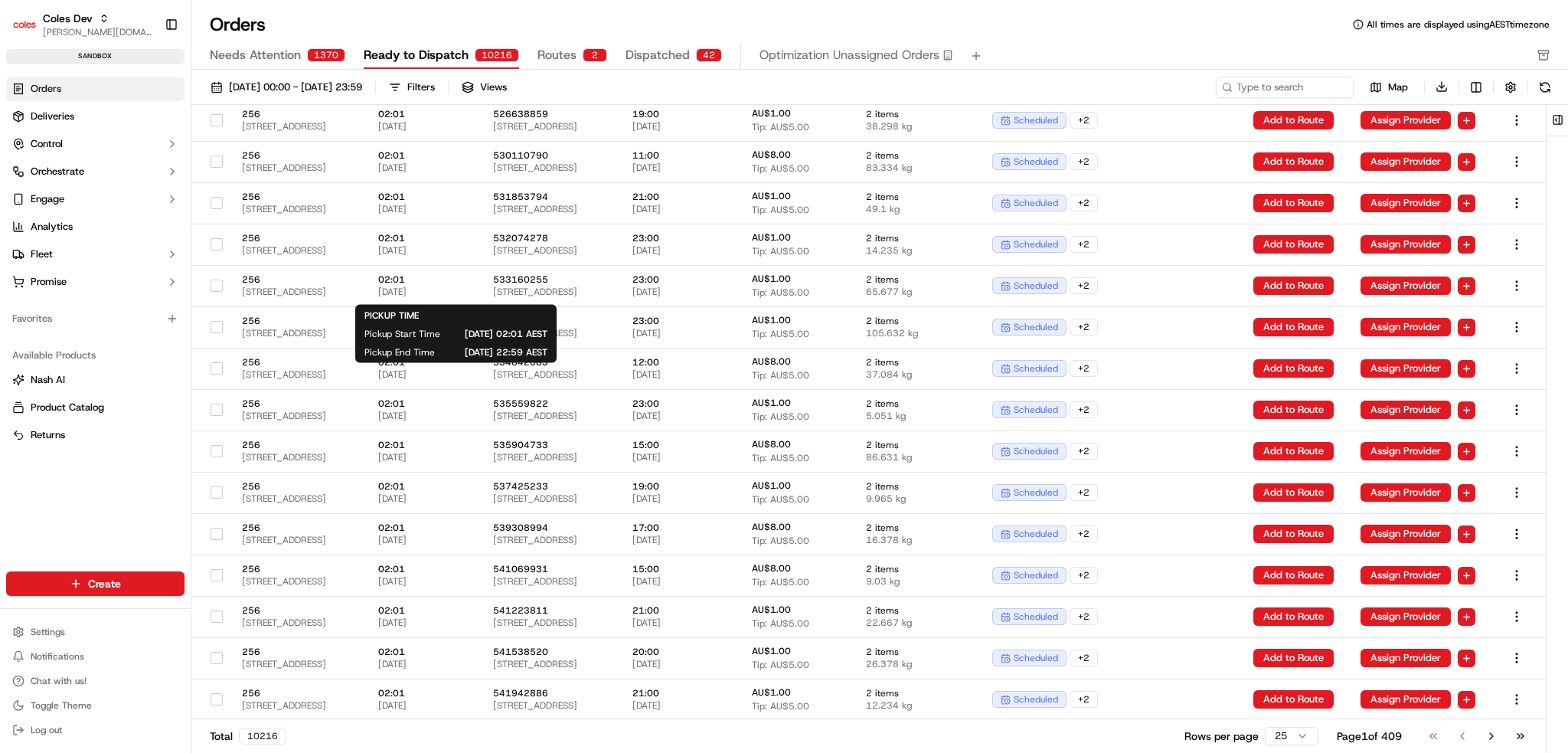
scroll to position [0, 0]
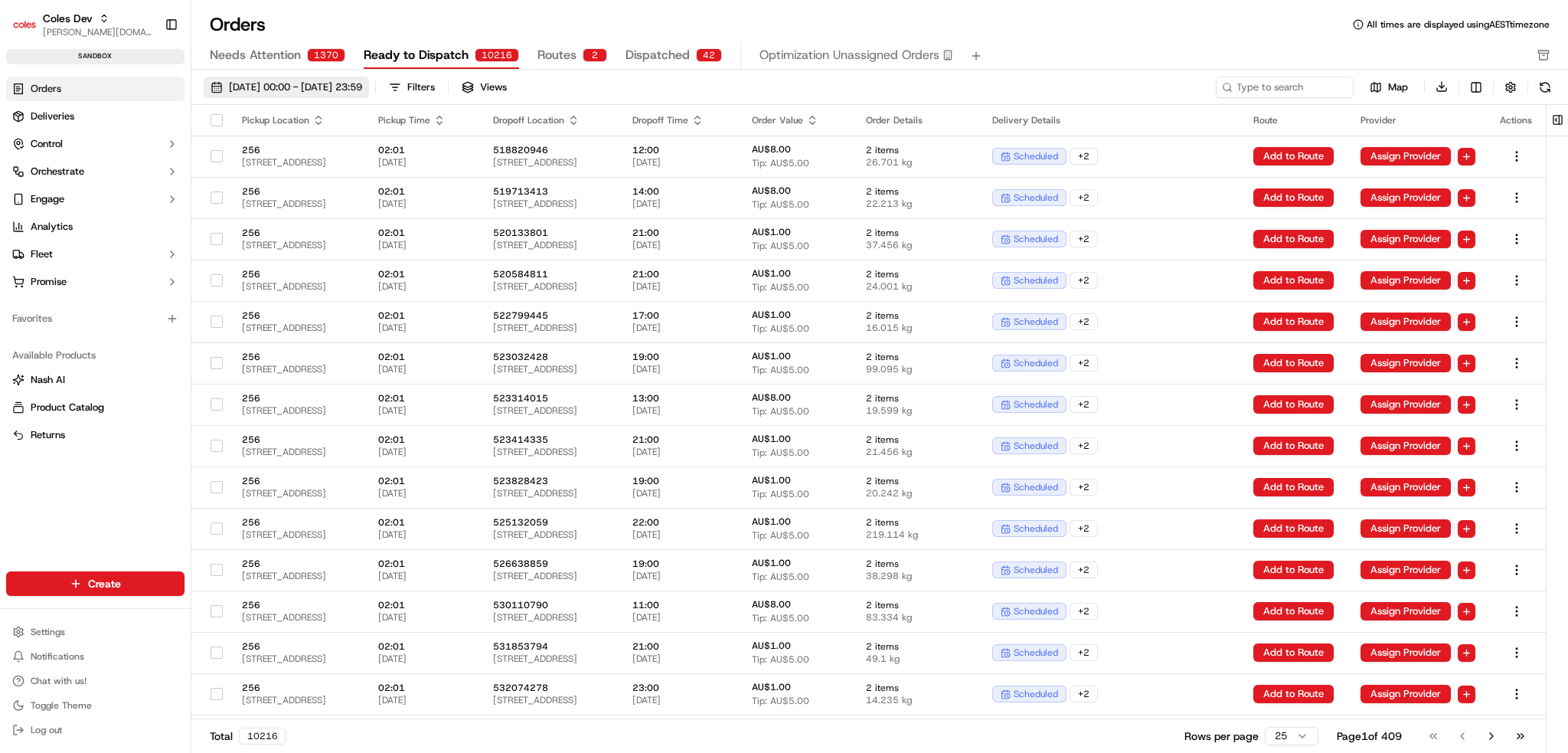
click at [290, 91] on span "[DATE] 00:00 - [DATE] 23:59" at bounding box center [295, 87] width 133 height 14
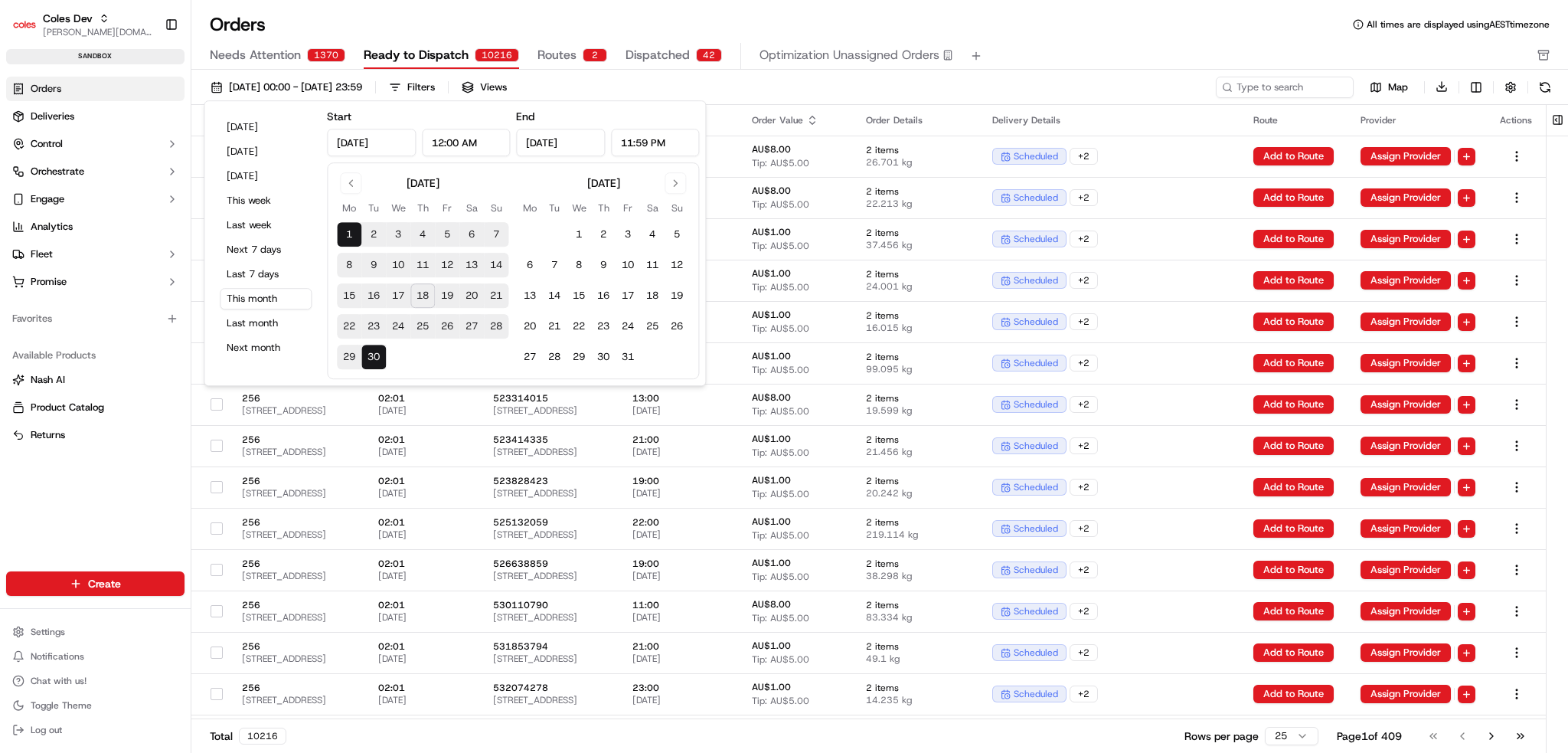
click at [343, 235] on button "1" at bounding box center [349, 234] width 24 height 25
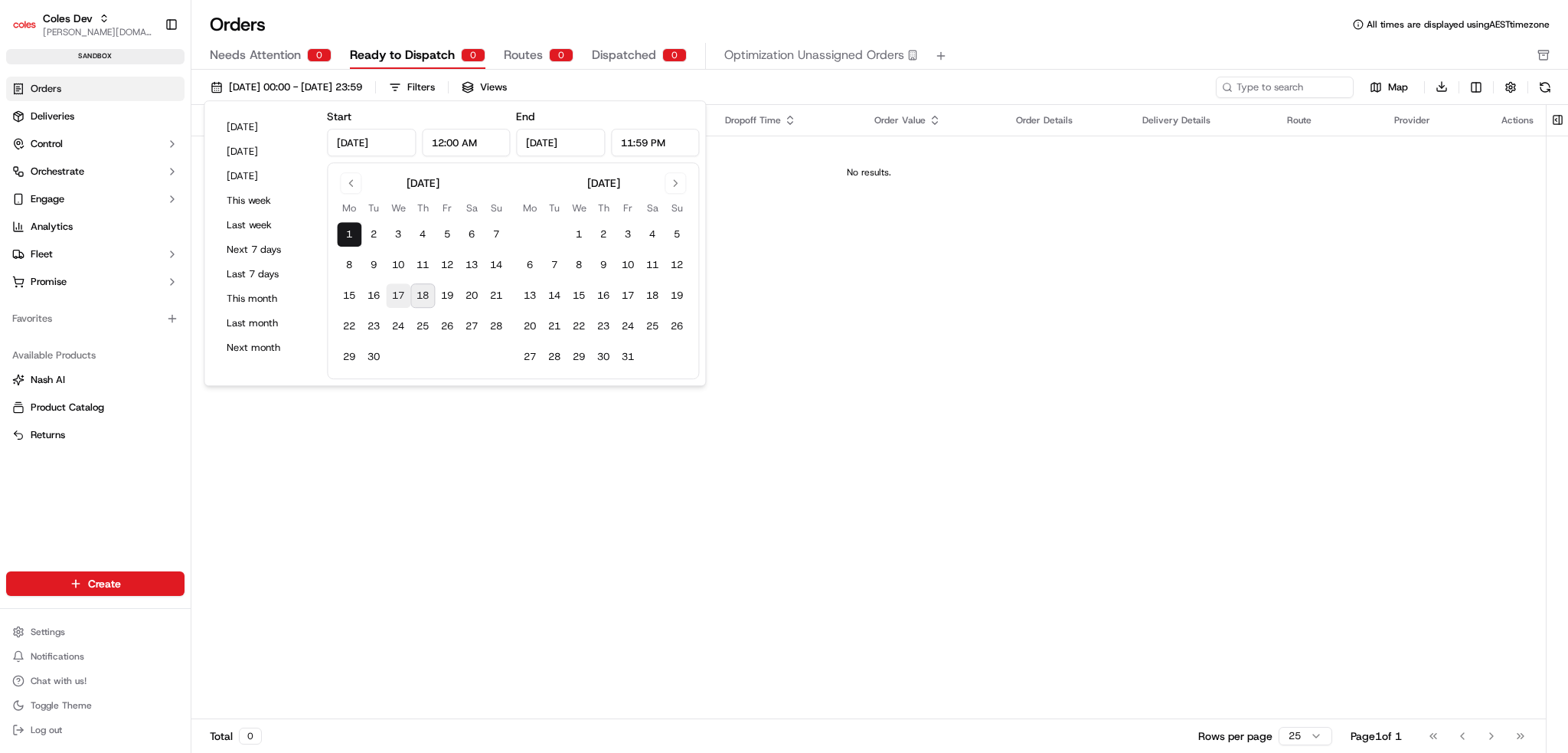
click at [398, 292] on button "17" at bounding box center [398, 296] width 24 height 25
type input "[DATE]"
click at [349, 183] on button "Go to previous month" at bounding box center [351, 183] width 21 height 21
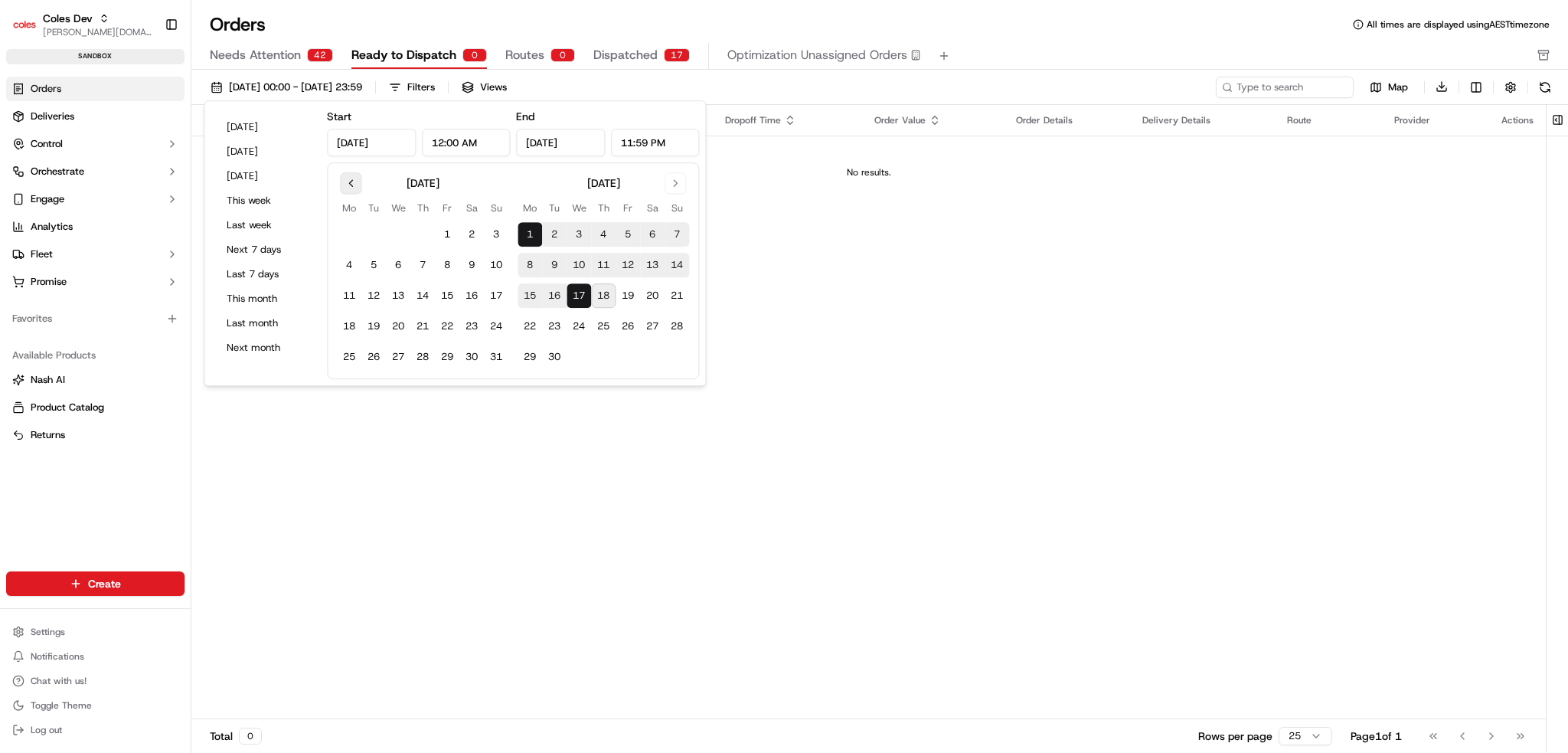
click at [349, 177] on button "Go to previous month" at bounding box center [351, 183] width 21 height 21
click at [376, 242] on button "1" at bounding box center [374, 234] width 24 height 25
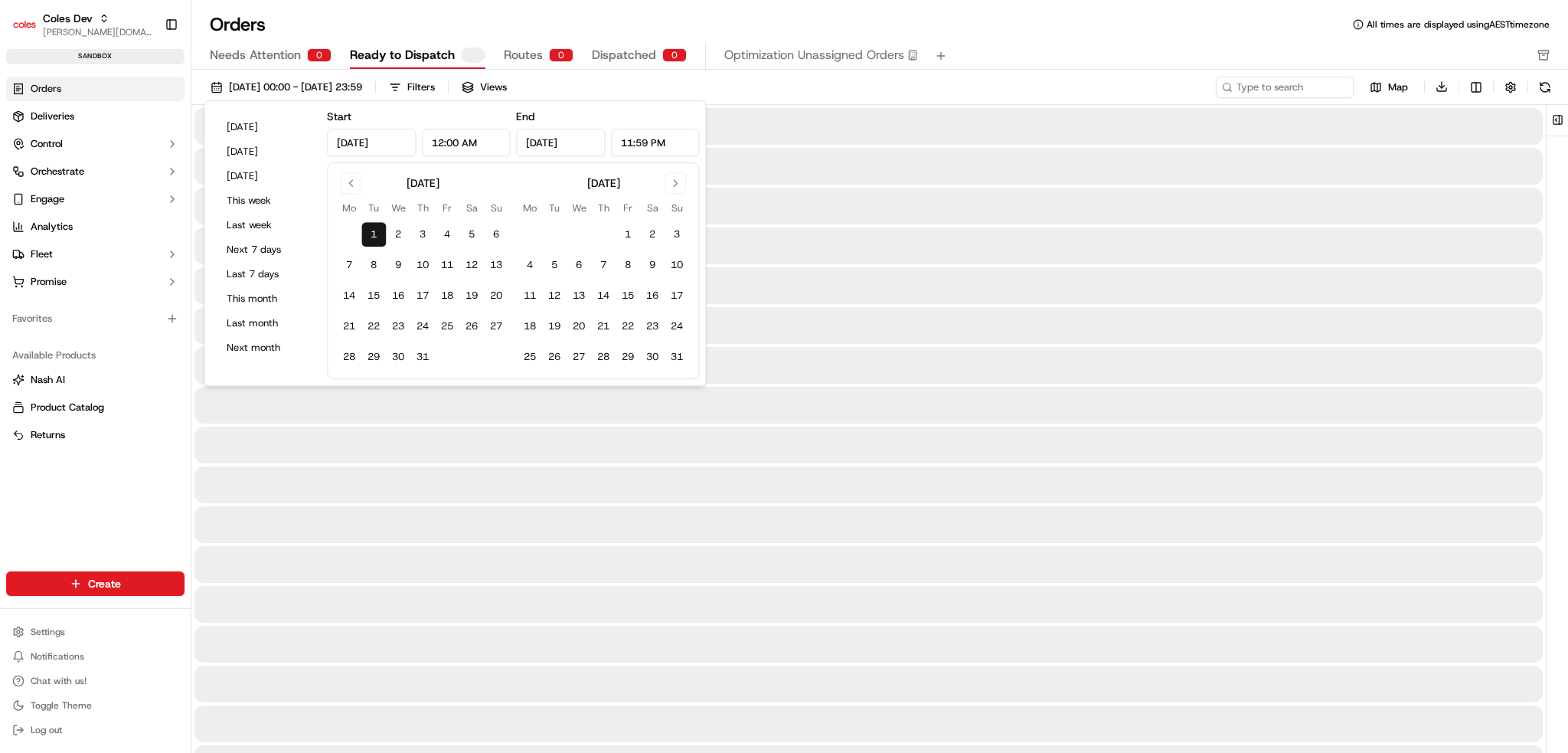
type input "[DATE]"
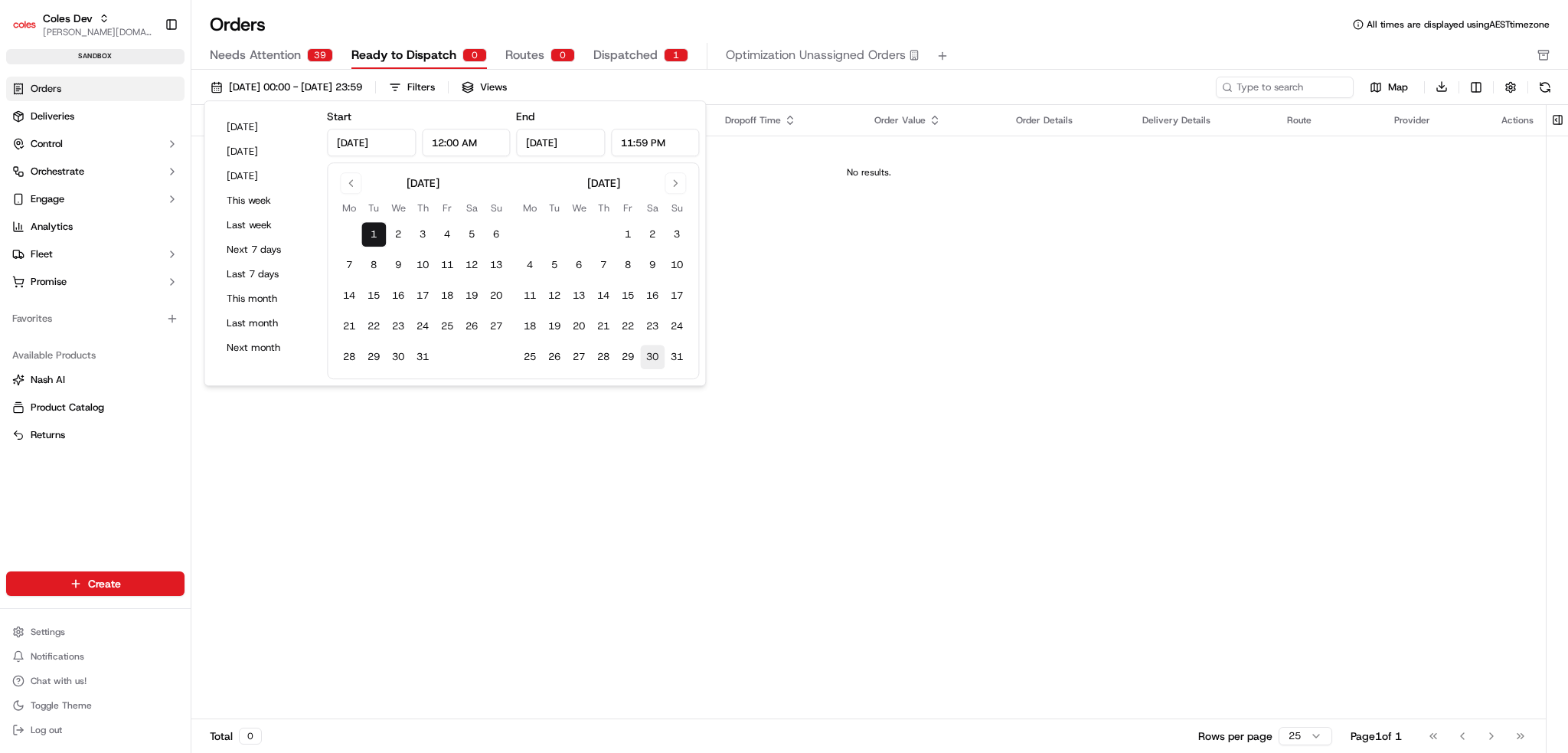
click at [661, 353] on button "30" at bounding box center [652, 357] width 24 height 25
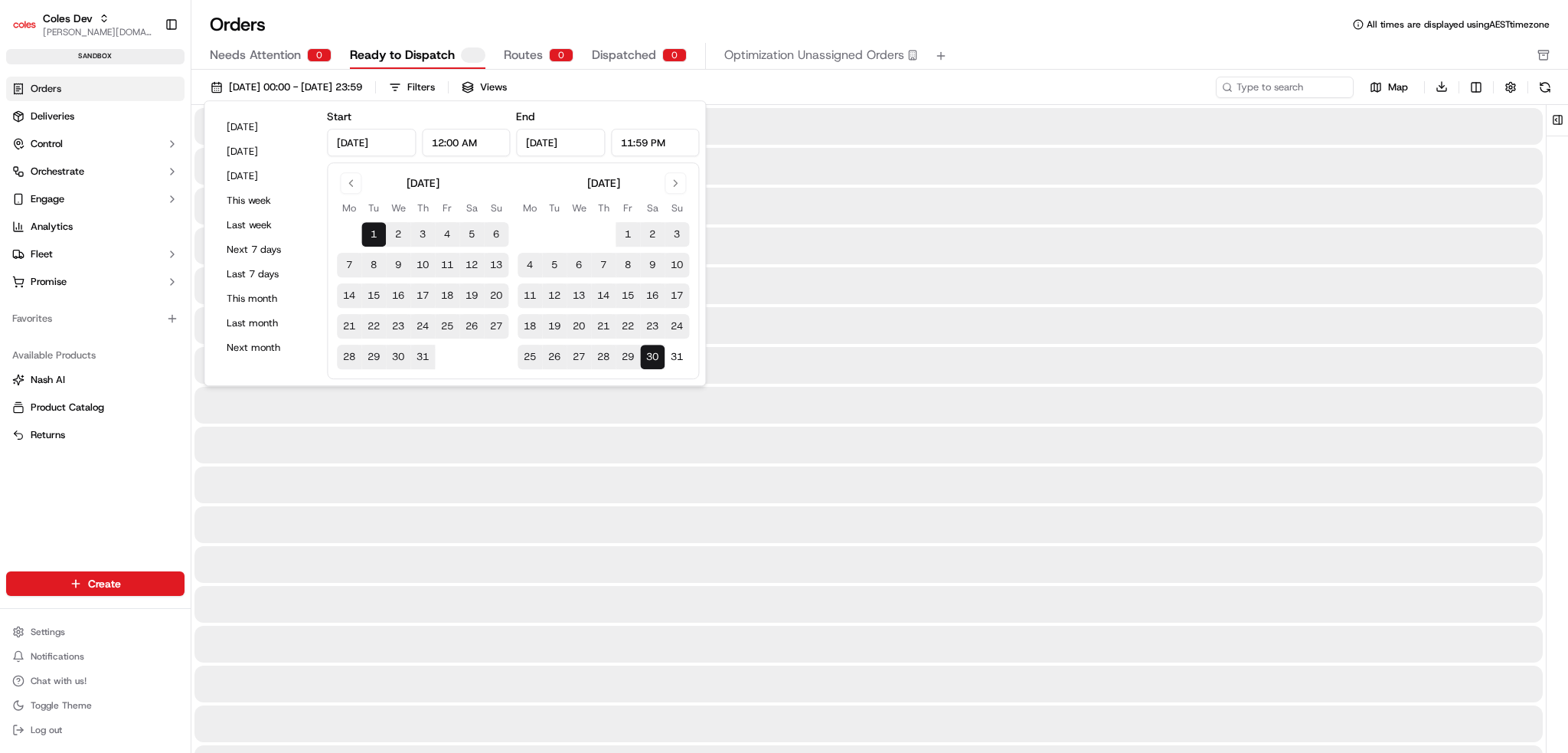
type input "[DATE]"
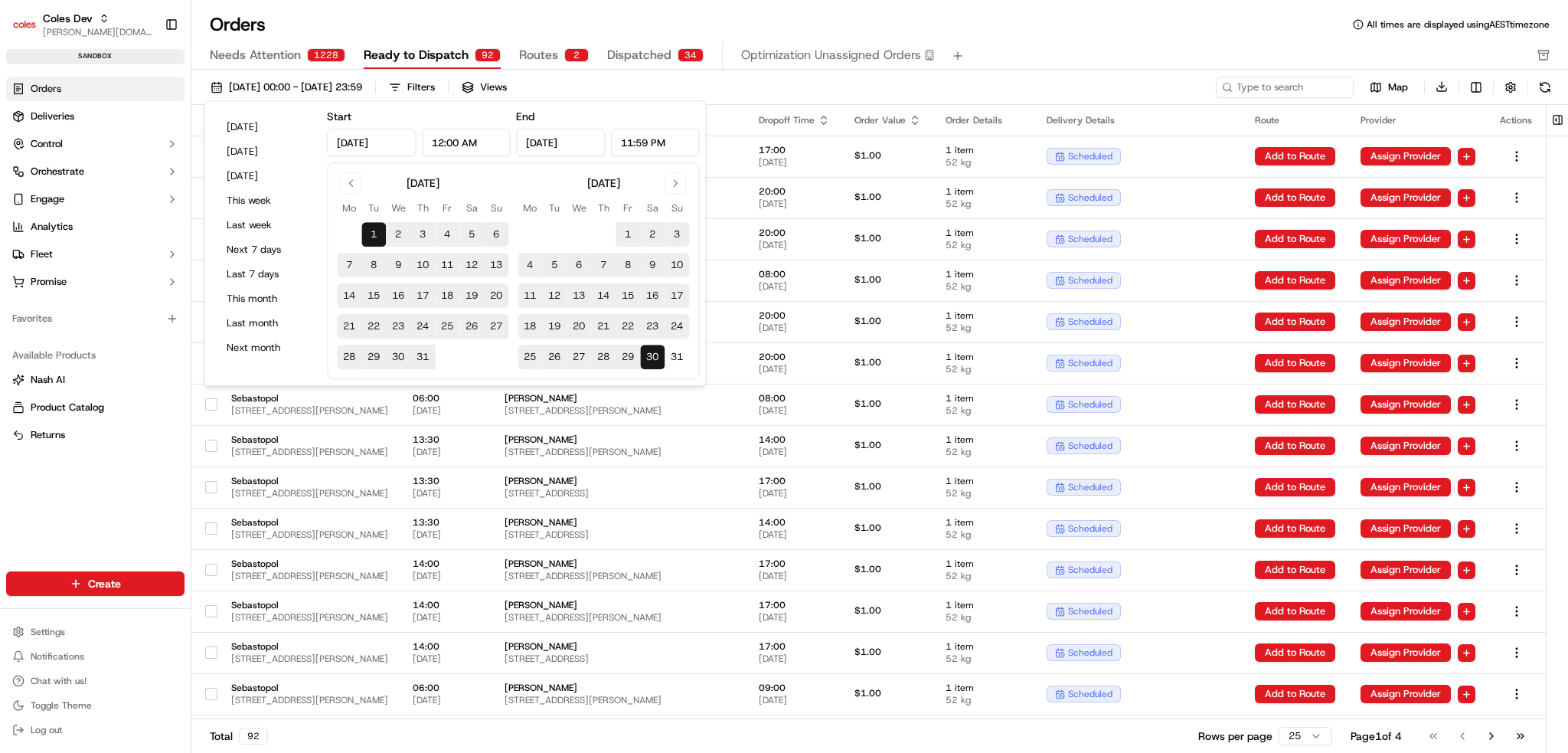
click at [416, 366] on button "31" at bounding box center [423, 357] width 24 height 25
type input "[DATE]"
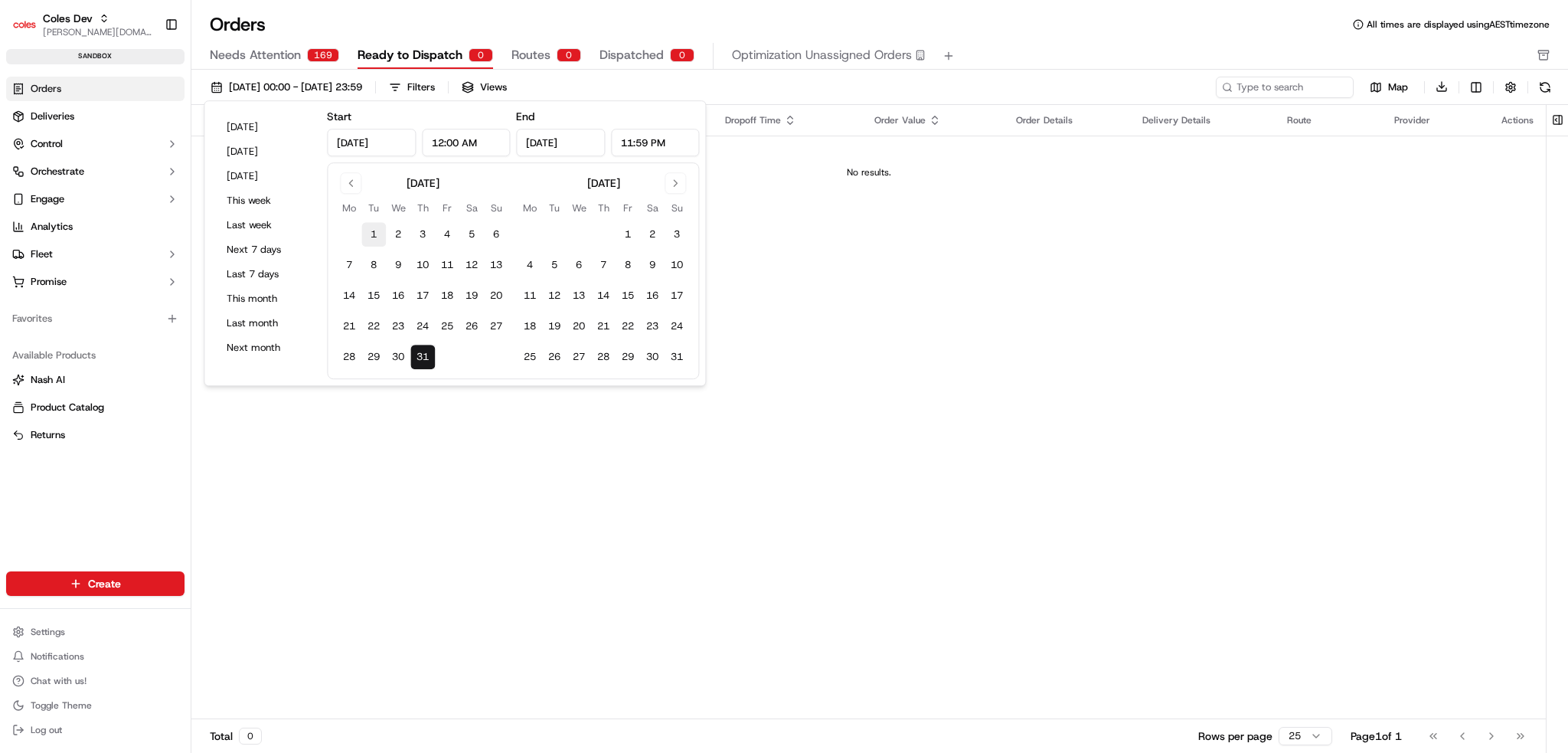
click at [378, 234] on button "1" at bounding box center [374, 234] width 24 height 25
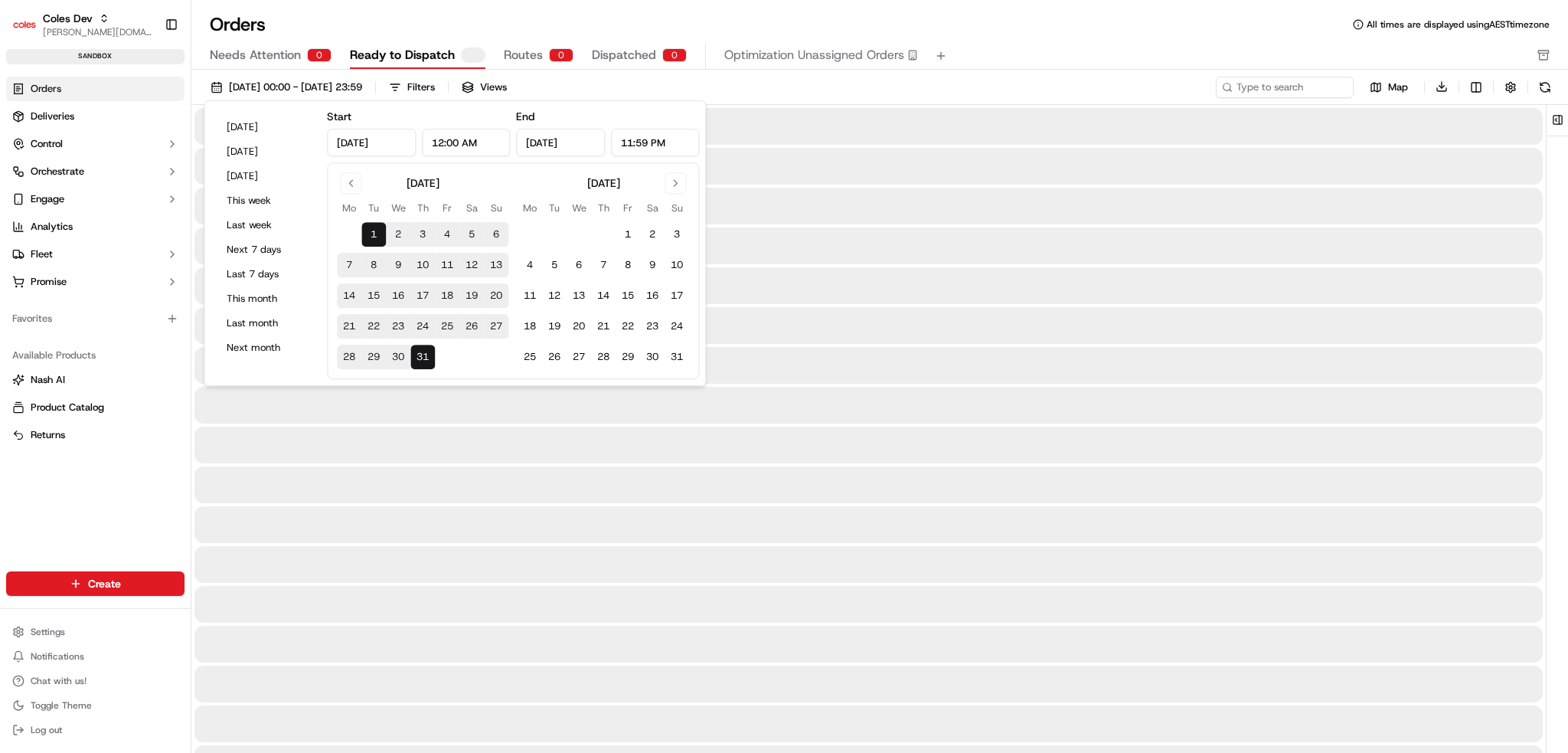
type input "[DATE]"
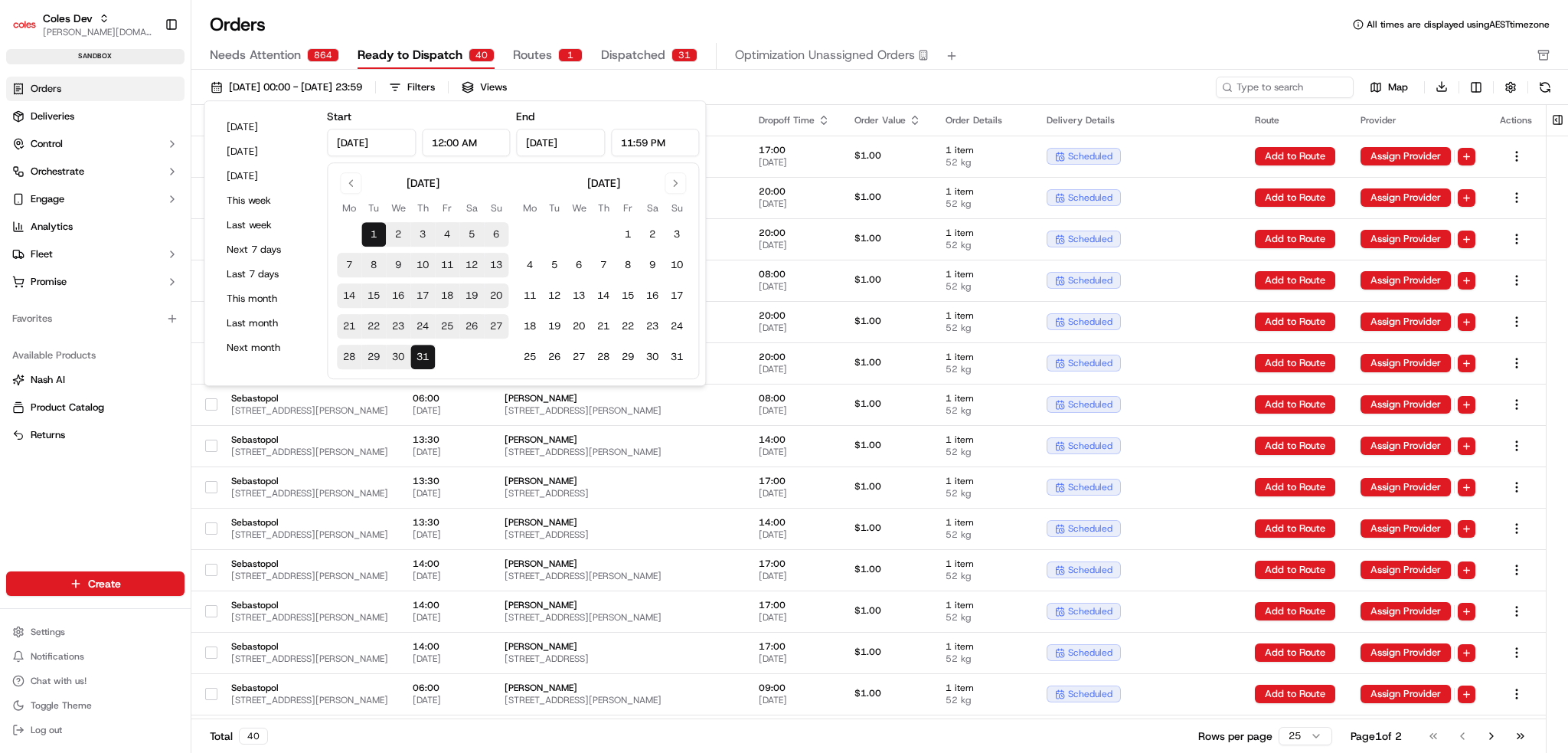
click at [1123, 93] on div "[DATE] 00:00 - [DATE] 23:59 Filters Views" at bounding box center [708, 87] width 1010 height 21
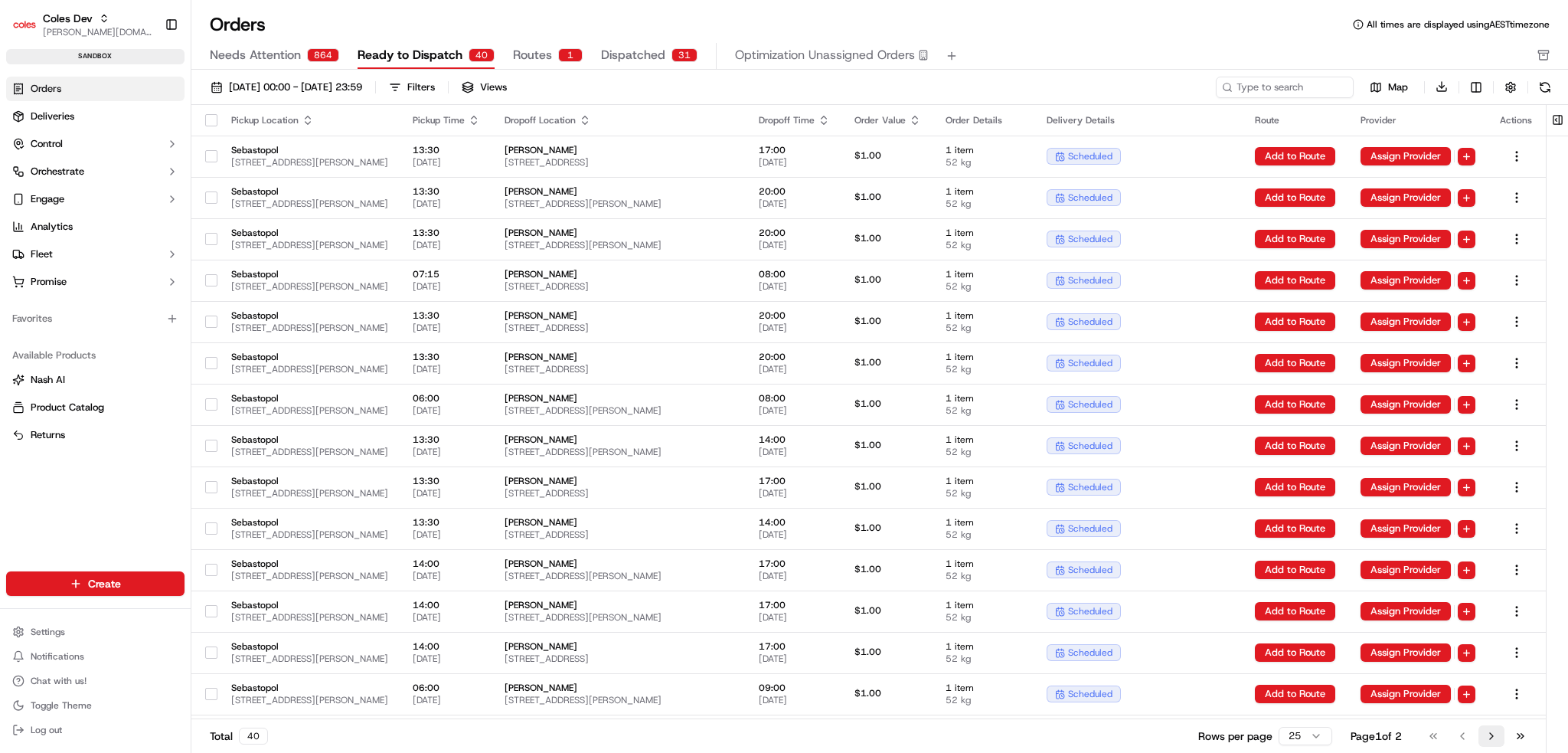
click at [1489, 735] on button "Go to next page" at bounding box center [1492, 736] width 26 height 21
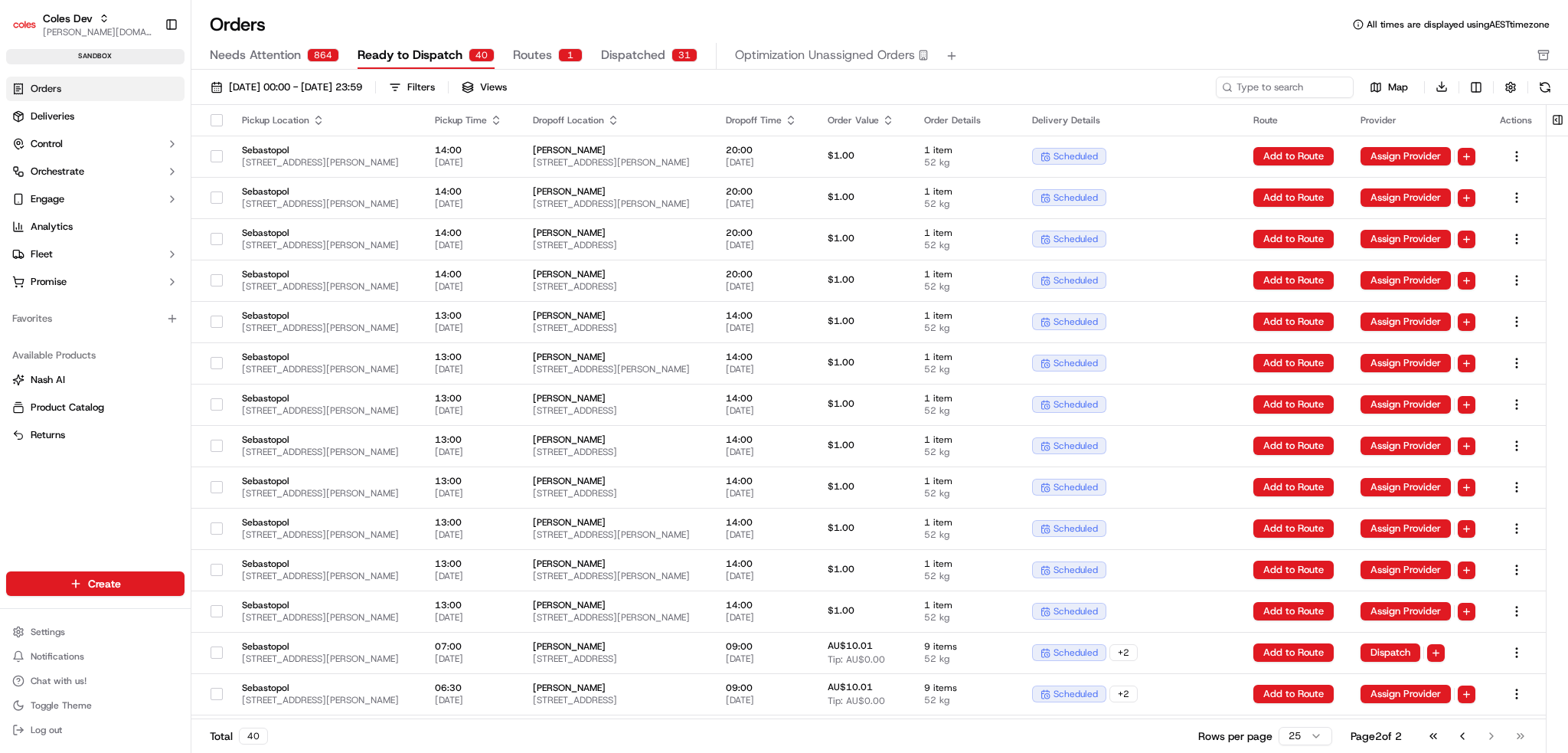
click at [1240, 54] on div "Needs Attention 864 Ready to Dispatch 40 Routes 1 Dispatched 31 Optimization Un…" at bounding box center [869, 56] width 1319 height 26
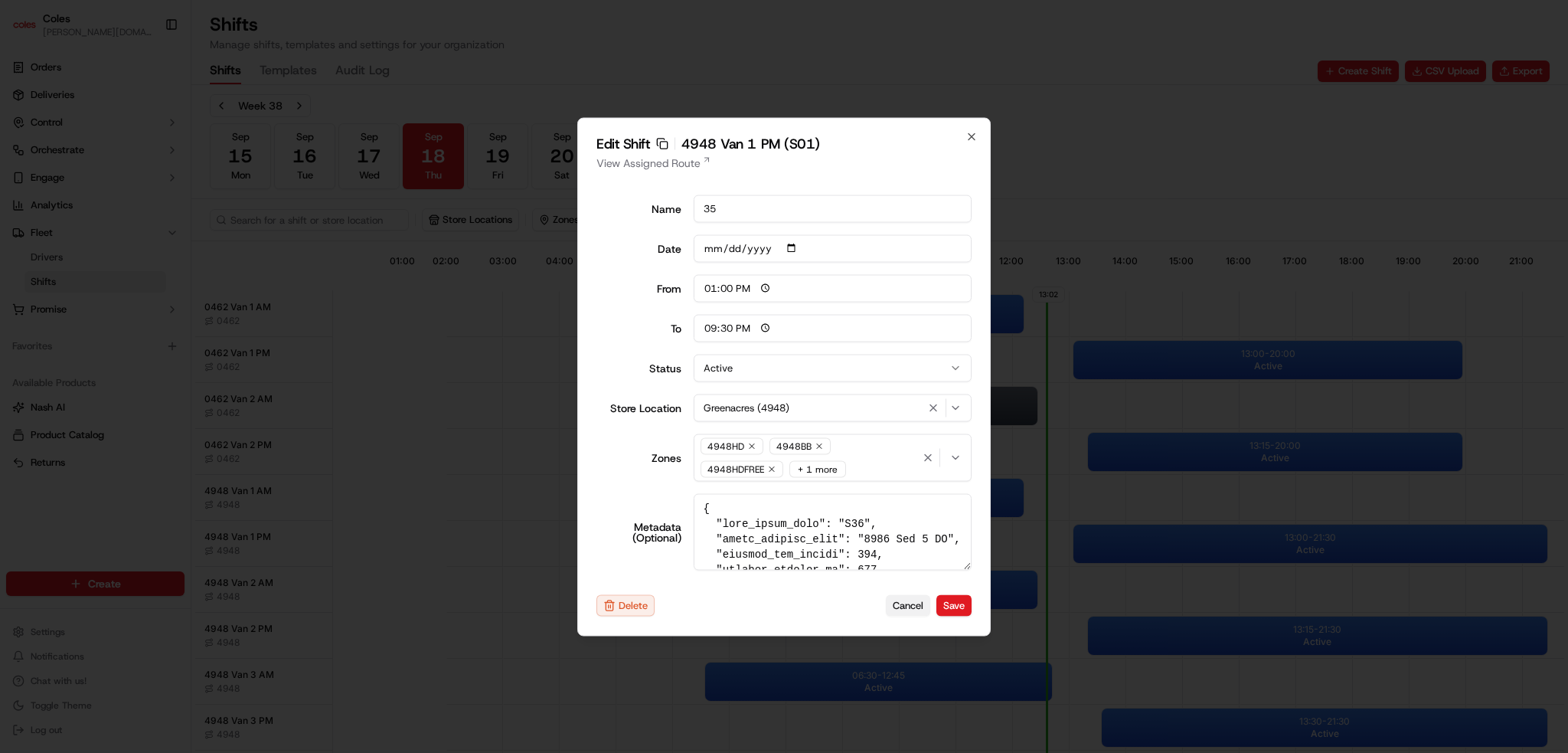
scroll to position [0, 135]
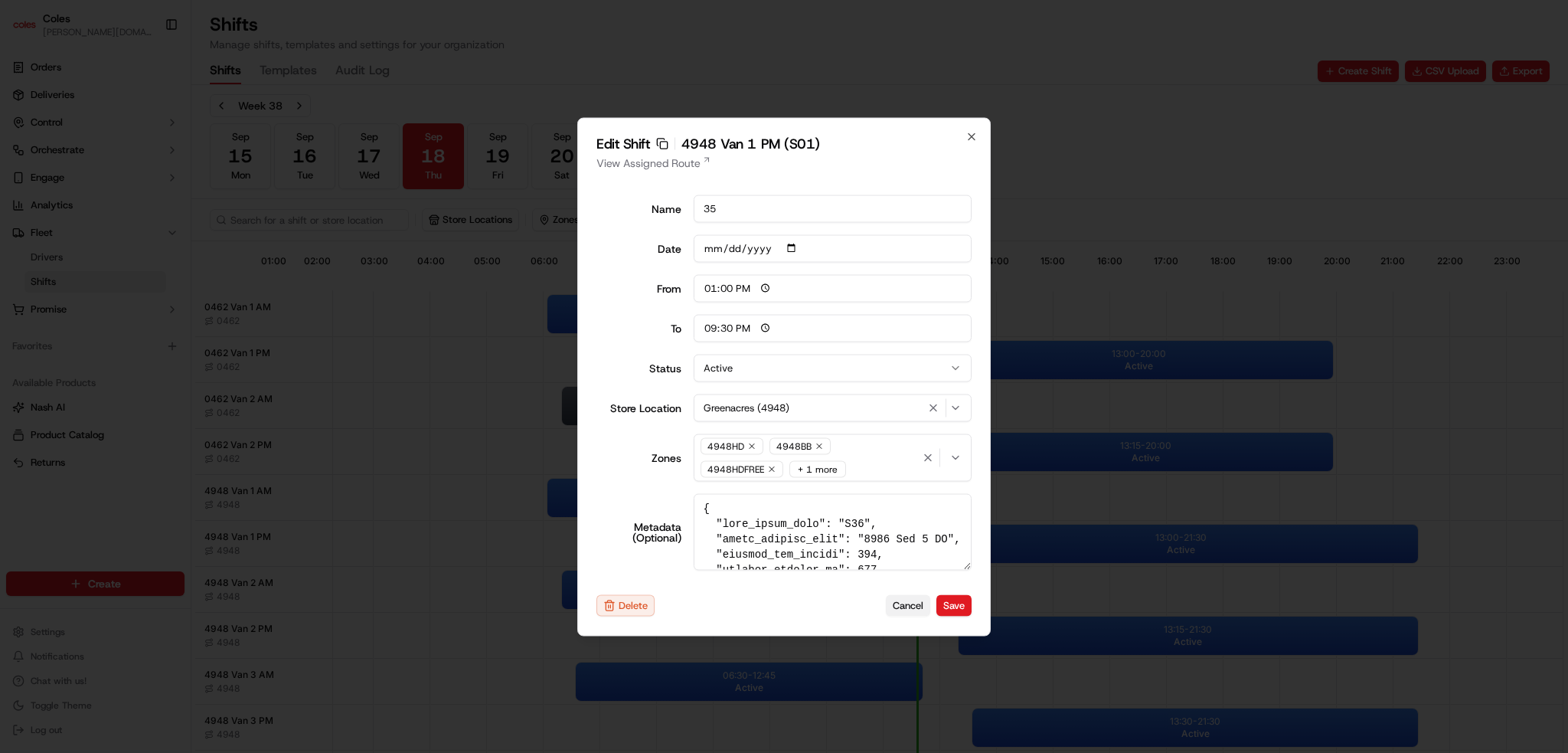
click at [922, 600] on button "Cancel" at bounding box center [908, 606] width 44 height 21
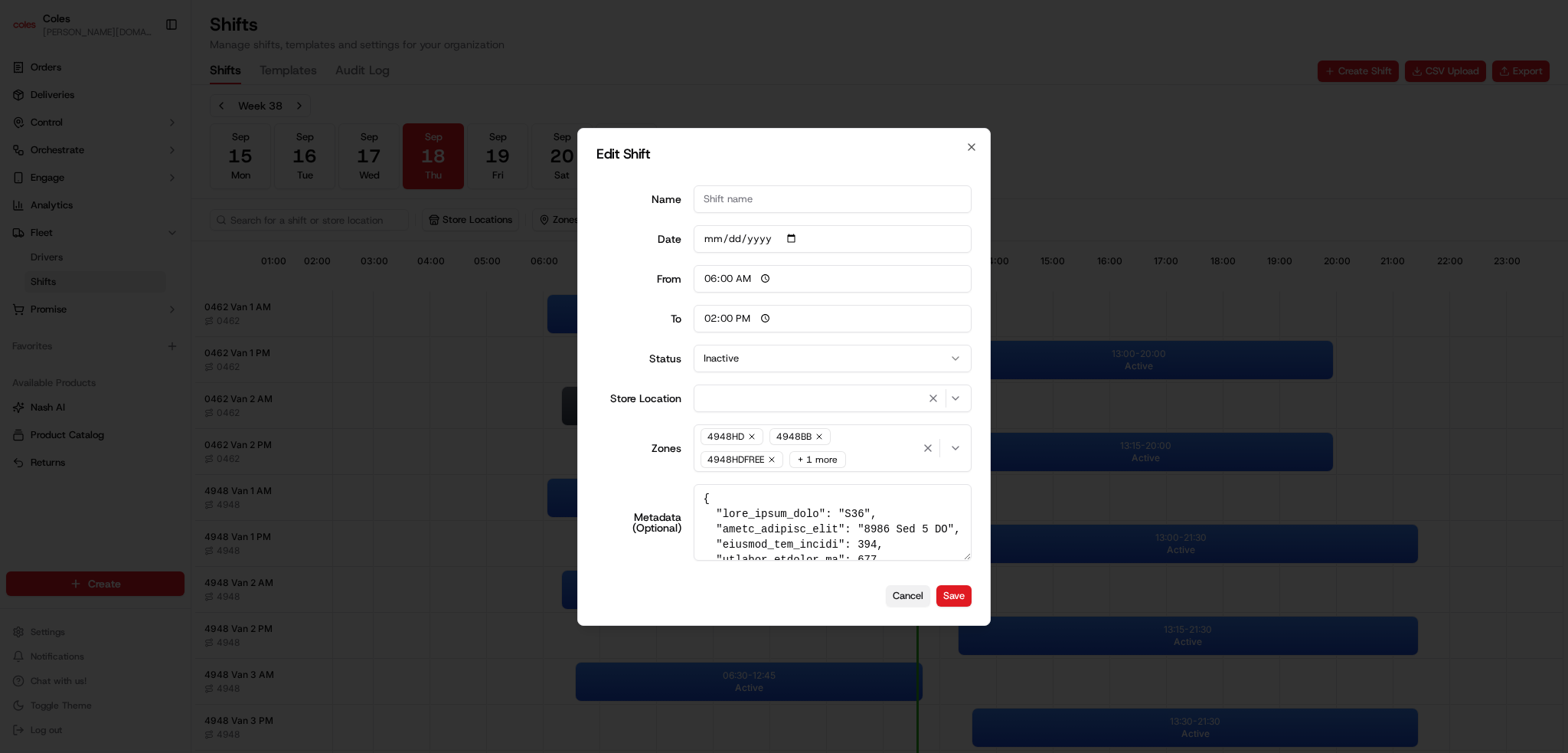
type input "06:00"
type input "14:00"
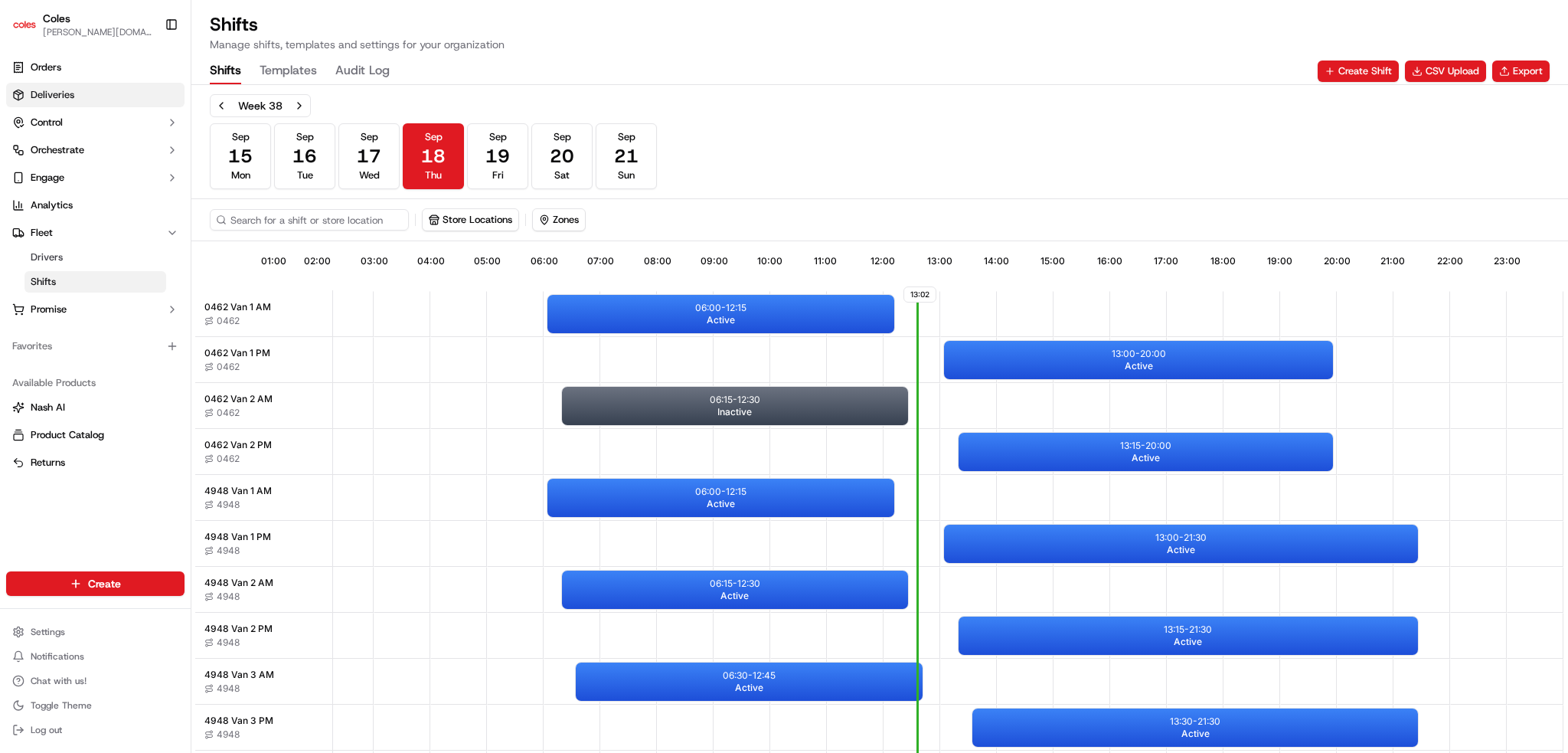
click at [73, 97] on span "Deliveries" at bounding box center [52, 95] width 43 height 14
